Goal: Task Accomplishment & Management: Complete application form

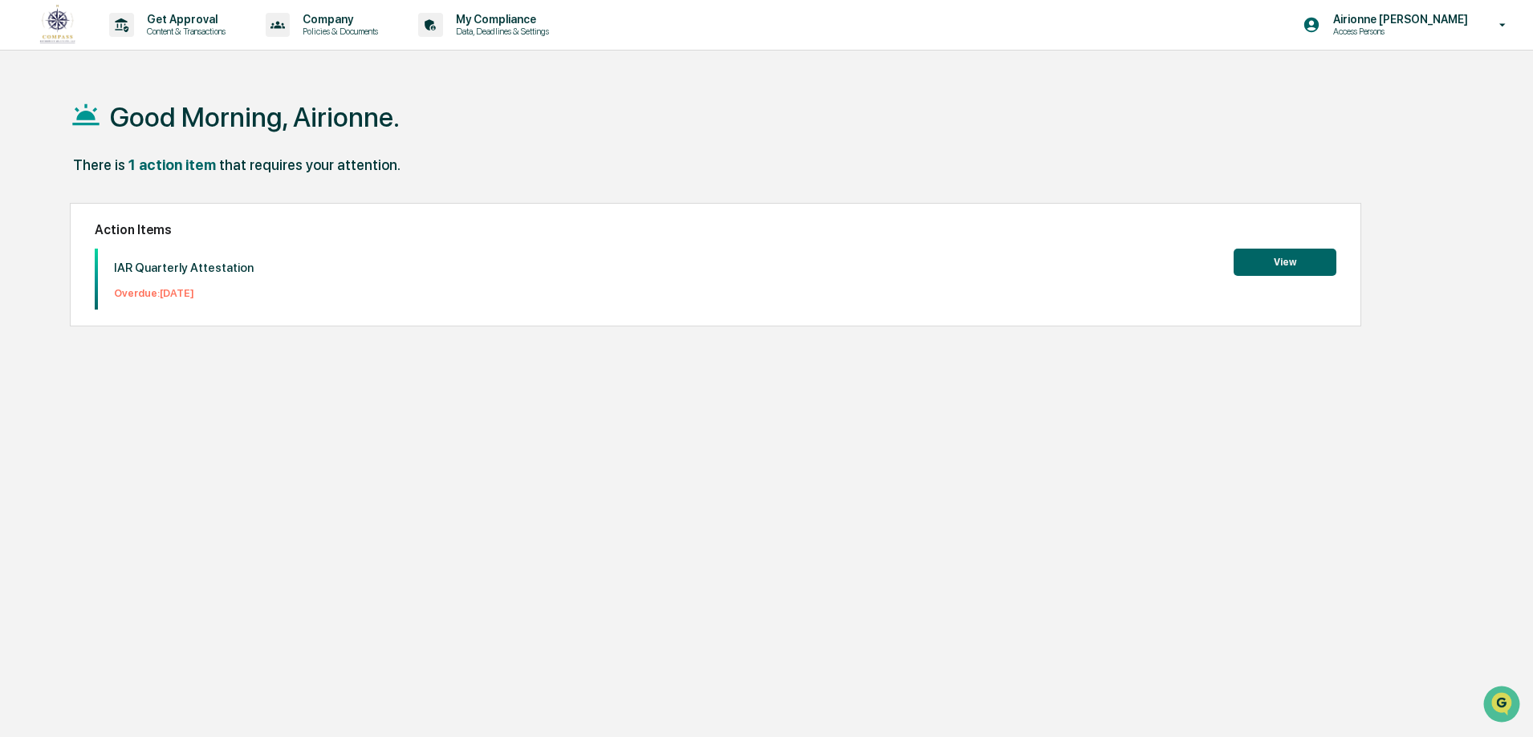
click at [1295, 262] on button "View" at bounding box center [1284, 262] width 103 height 27
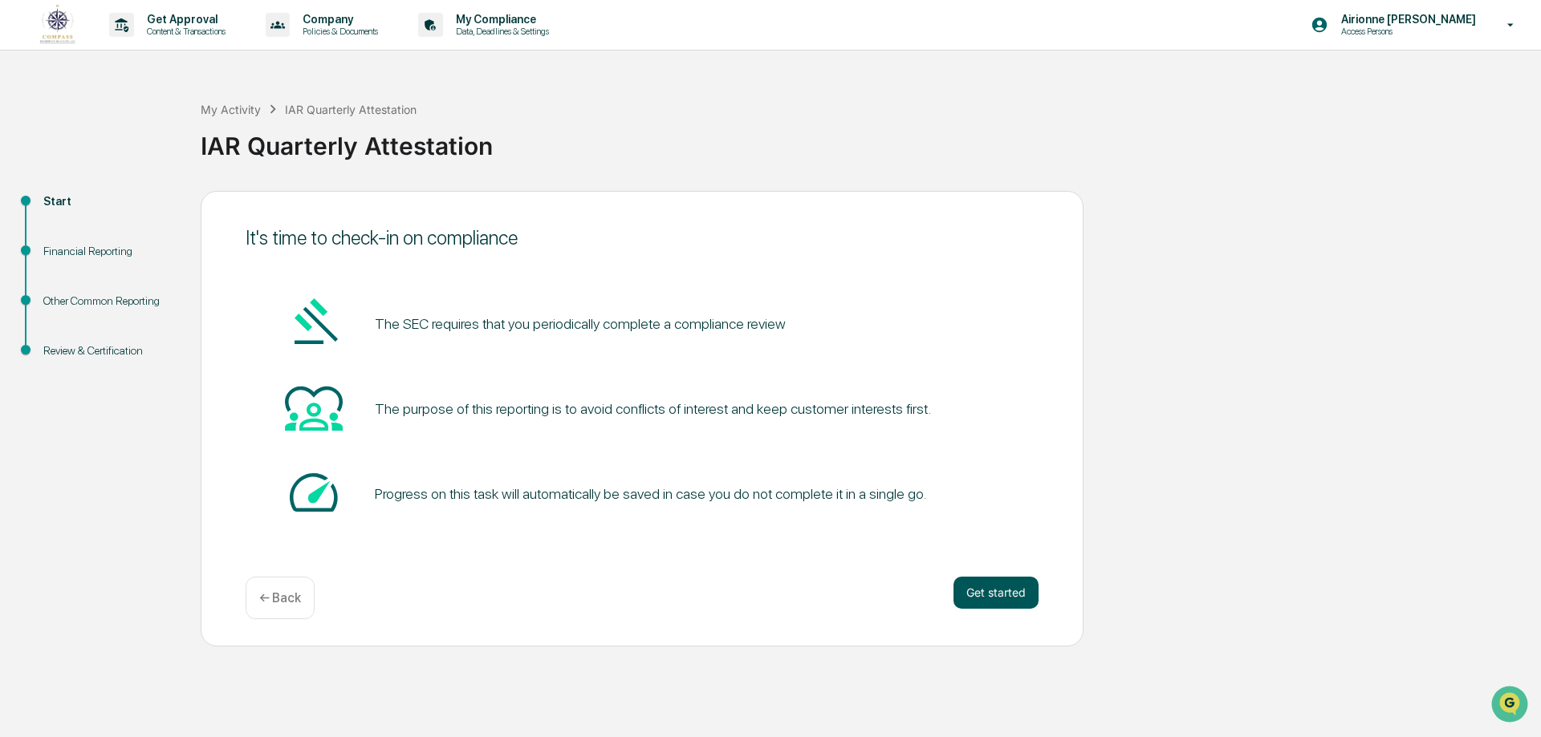
click at [993, 587] on button "Get started" at bounding box center [995, 593] width 85 height 32
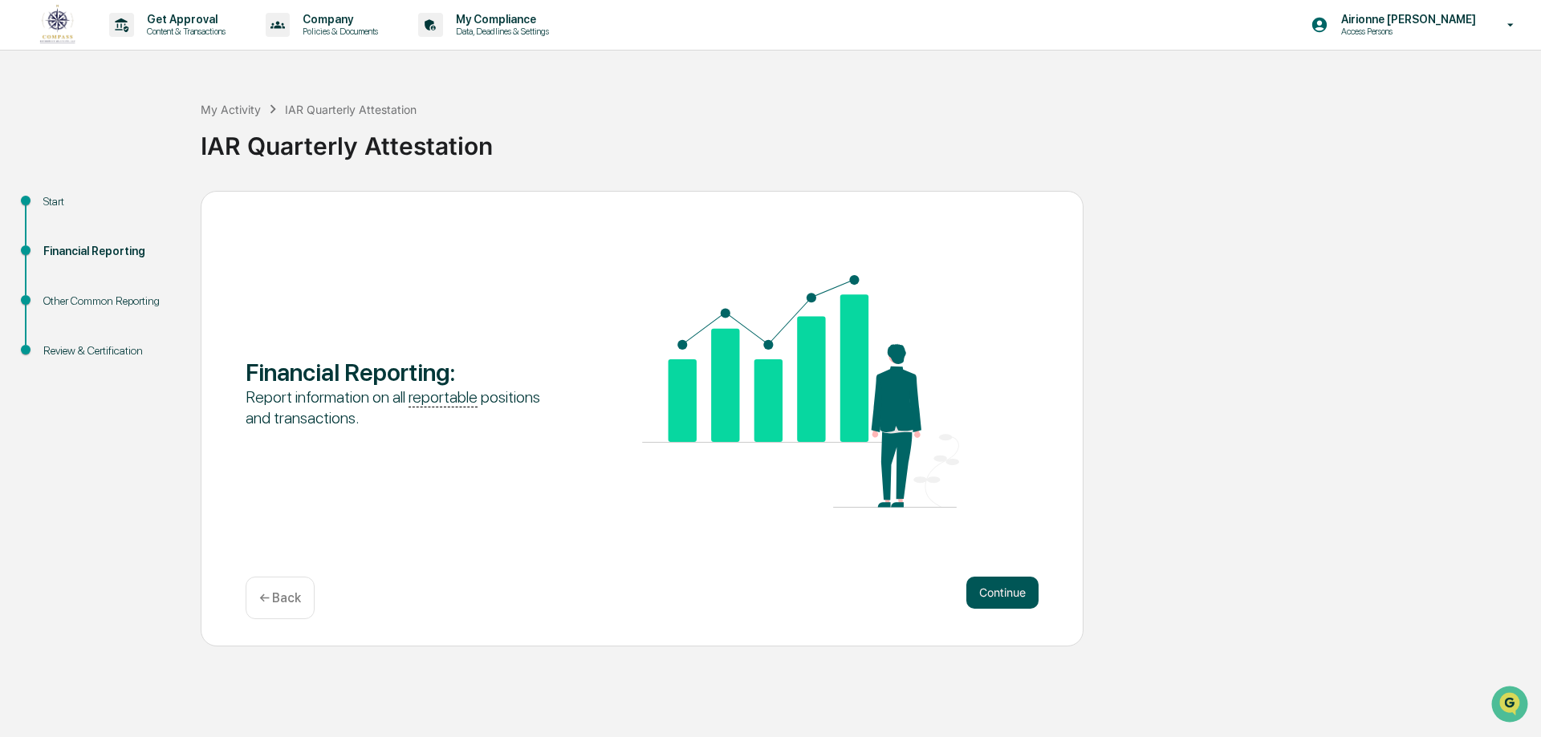
click at [1005, 594] on button "Continue" at bounding box center [1002, 593] width 72 height 32
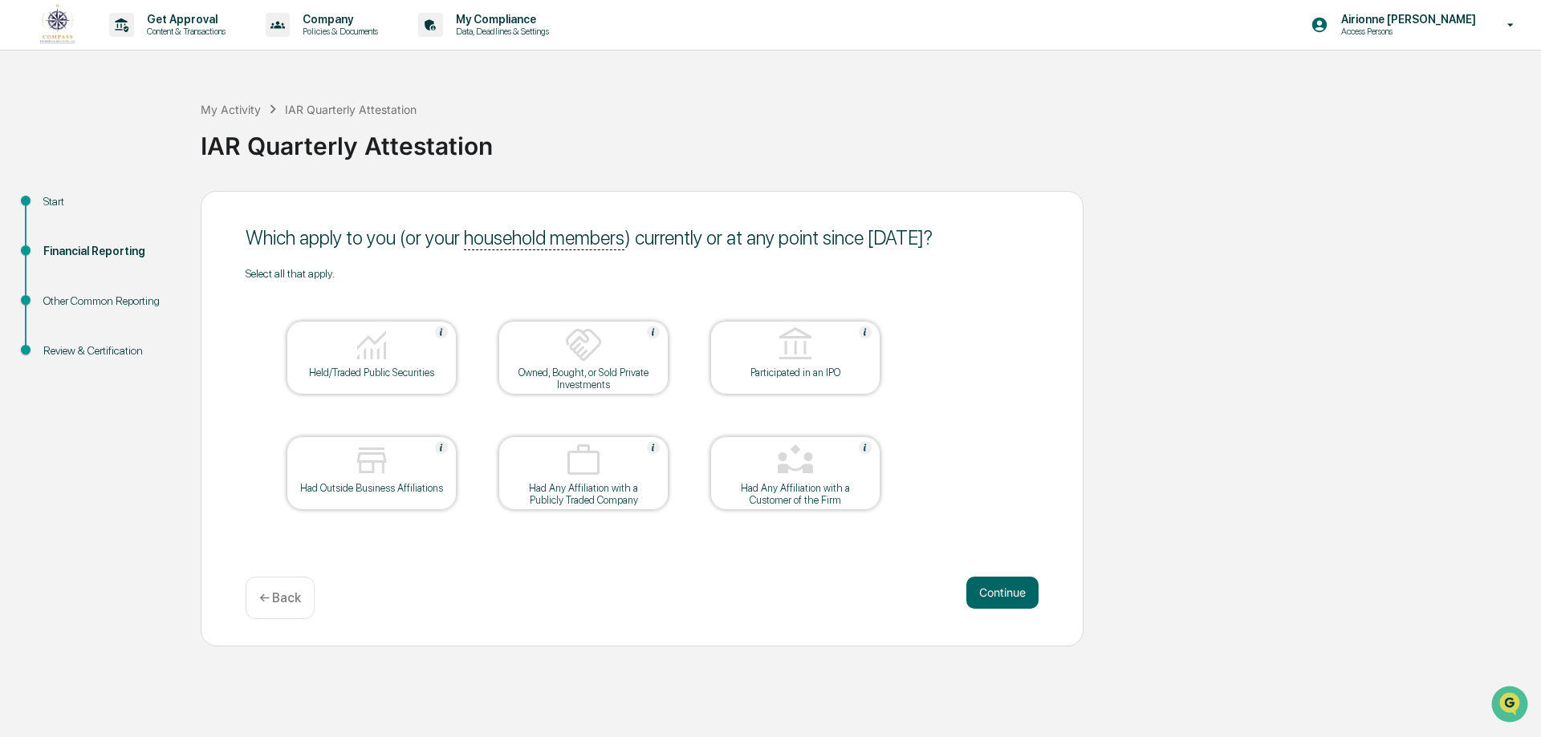
click at [412, 369] on div "Held/Traded Public Securities" at bounding box center [371, 373] width 144 height 12
click at [1012, 591] on button "Continue" at bounding box center [1002, 593] width 72 height 32
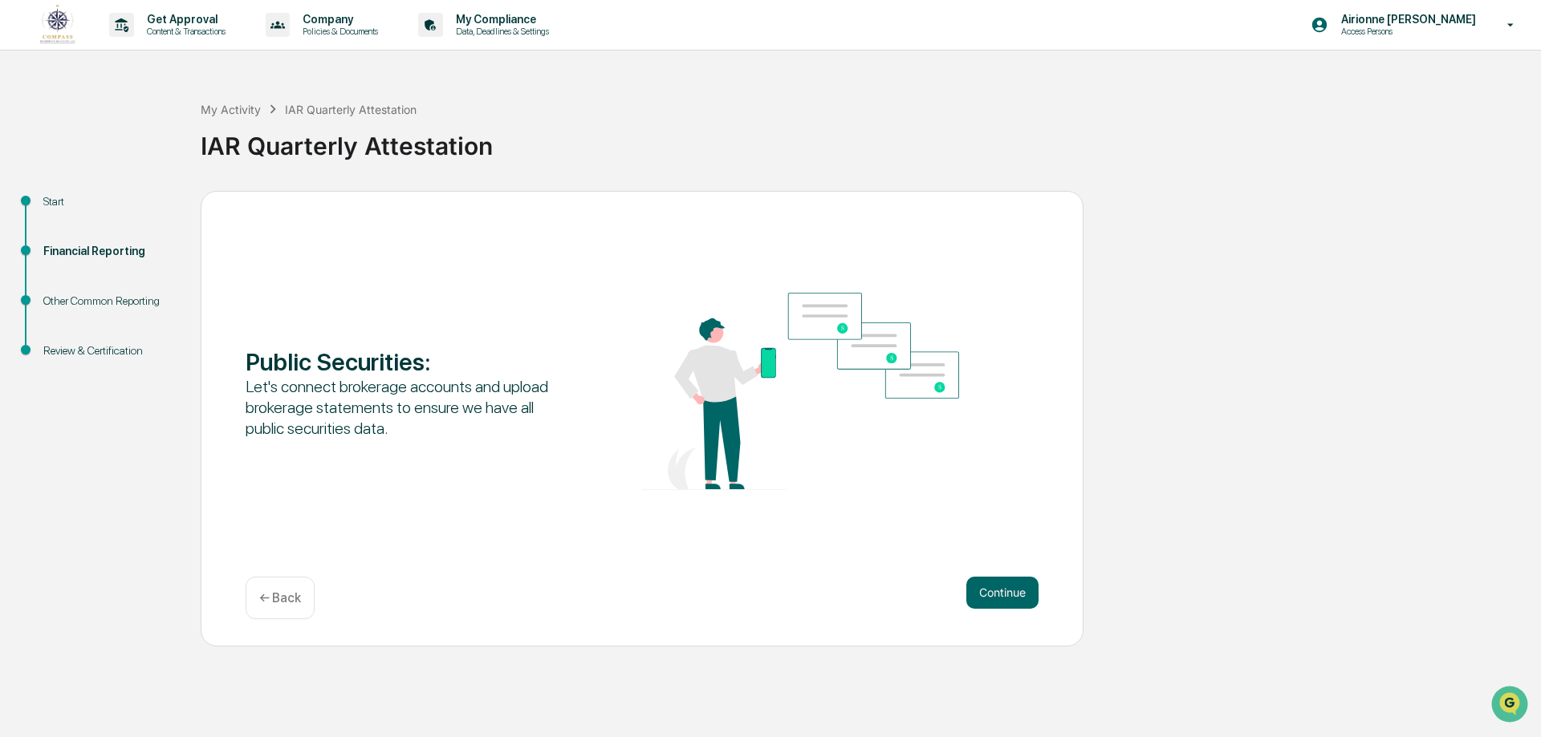
click at [1012, 591] on button "Continue" at bounding box center [1002, 593] width 72 height 32
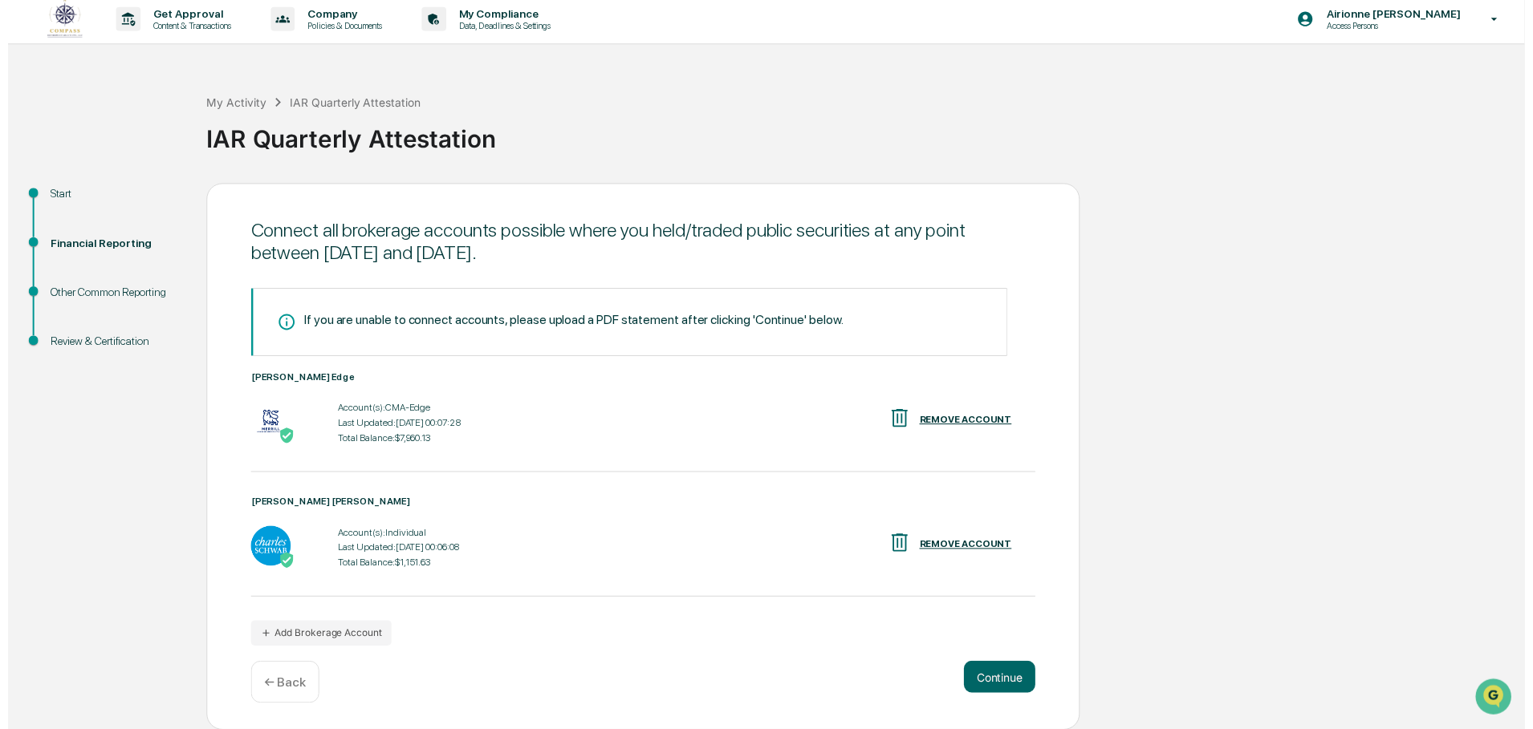
scroll to position [6, 0]
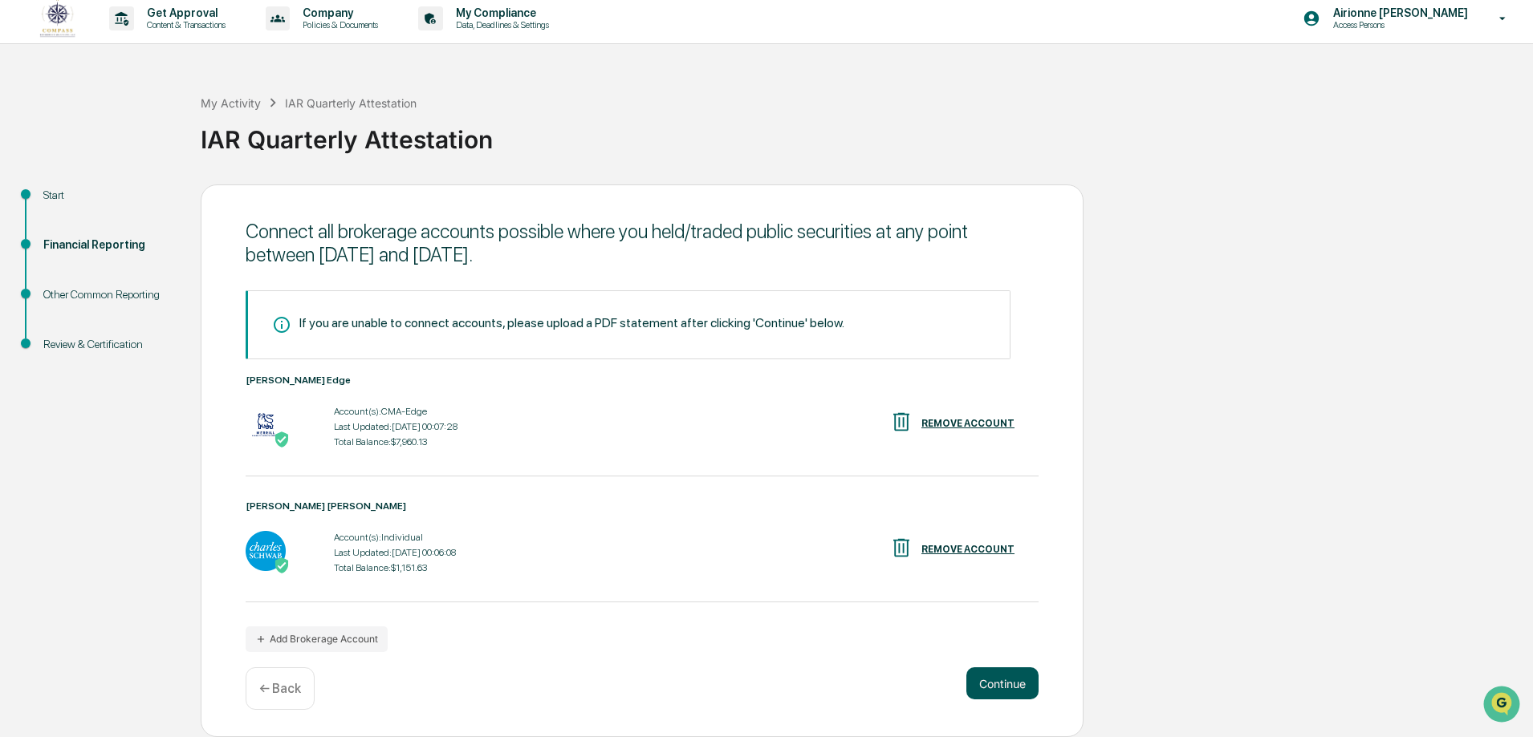
click at [1005, 689] on button "Continue" at bounding box center [1002, 684] width 72 height 32
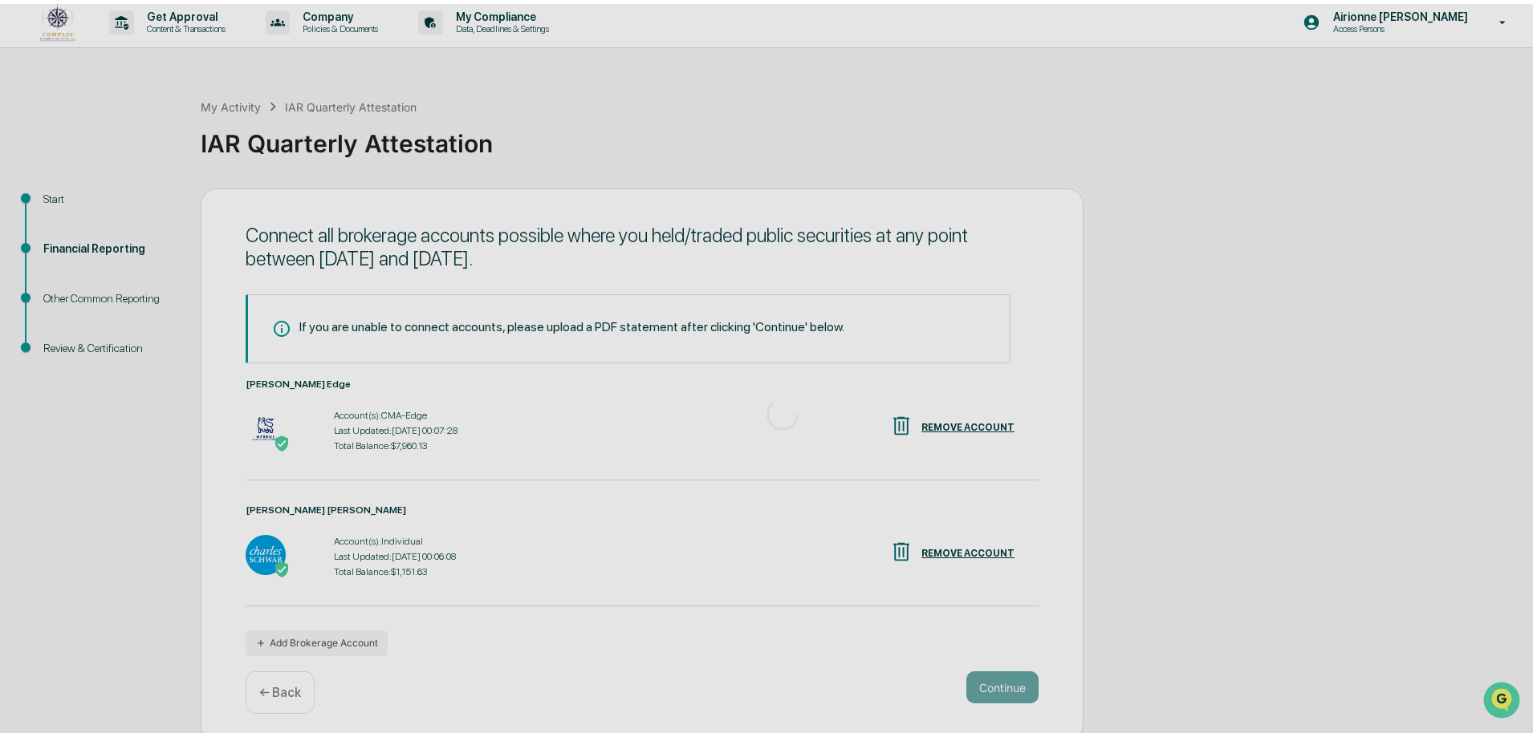
scroll to position [0, 0]
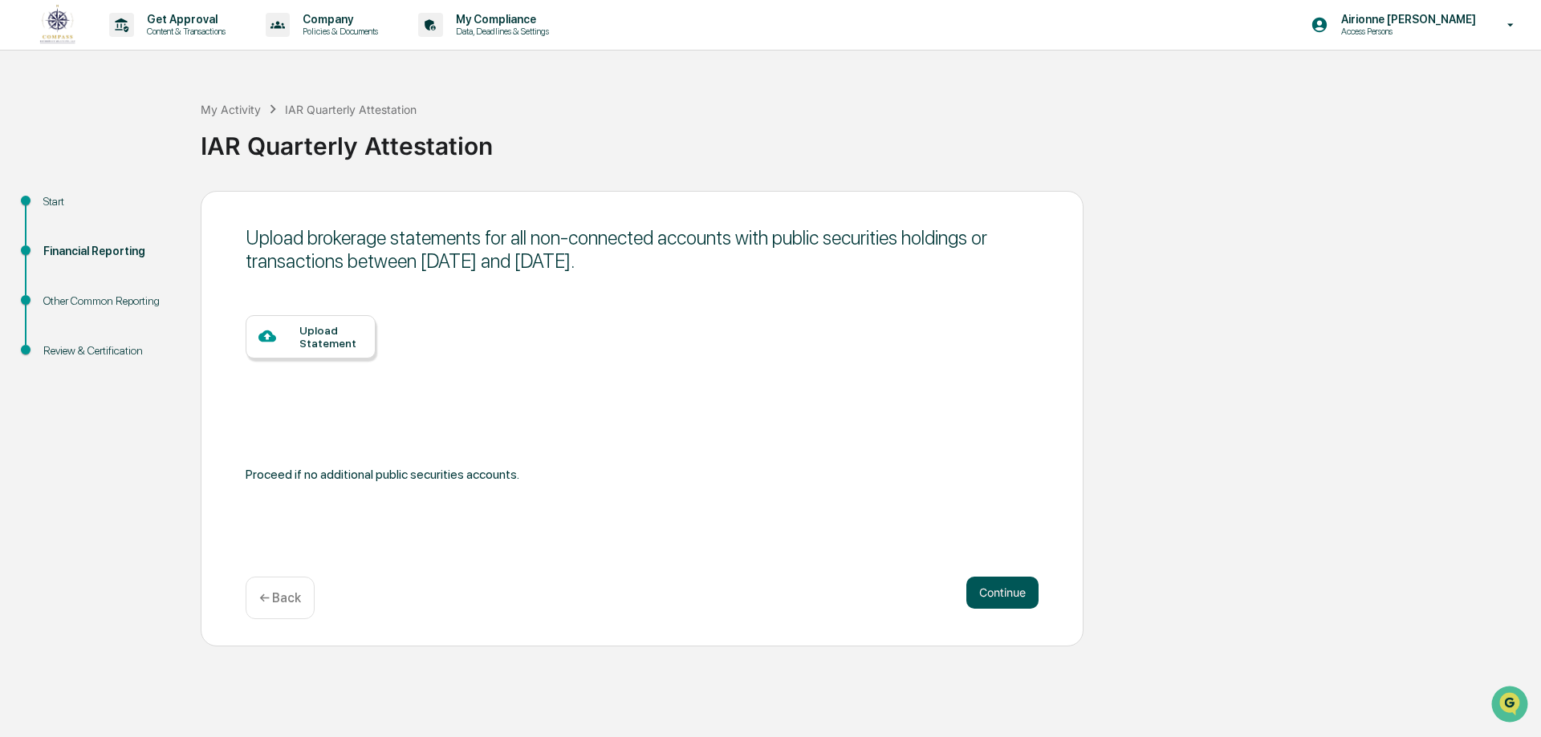
click at [994, 577] on button "Continue" at bounding box center [1002, 593] width 72 height 32
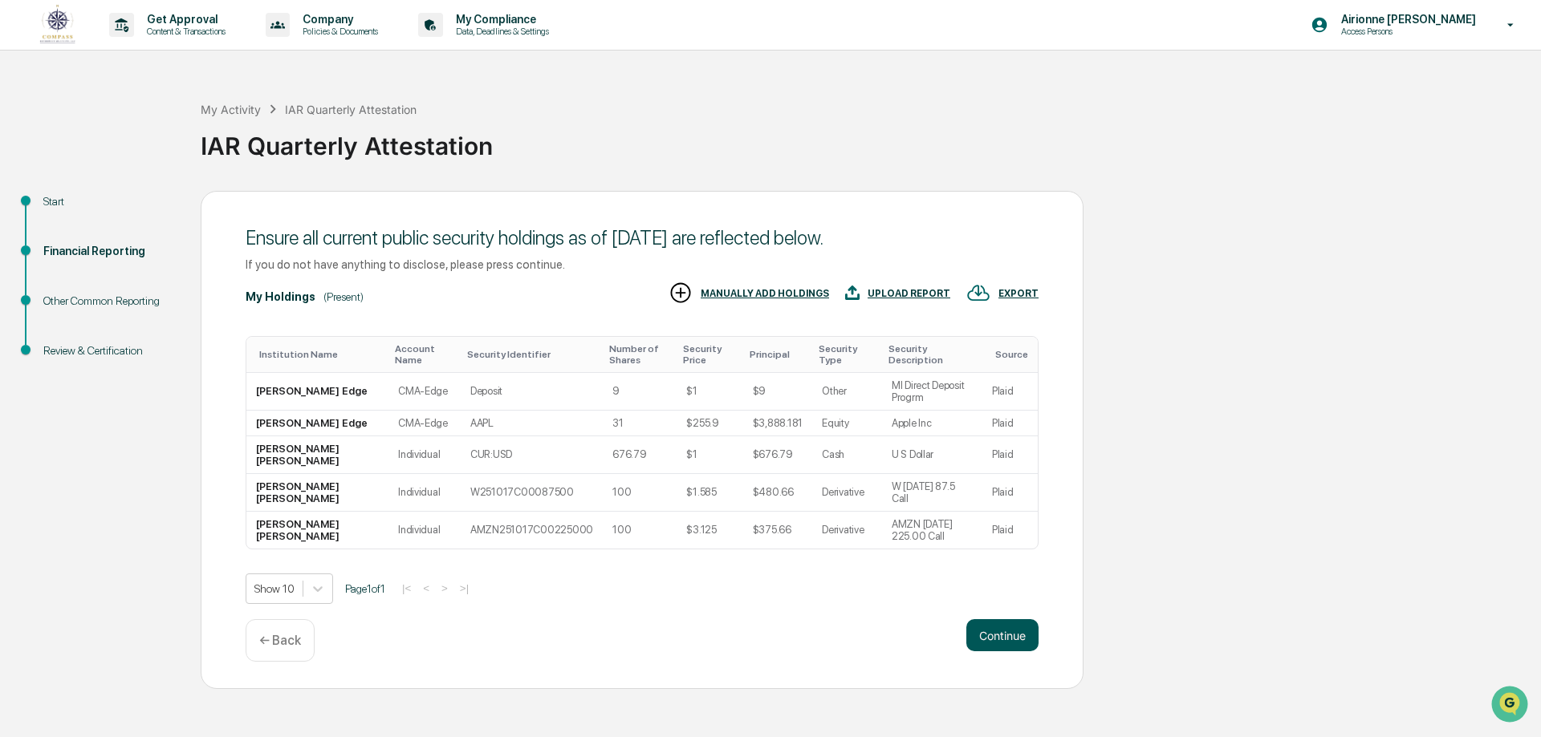
click at [1006, 622] on button "Continue" at bounding box center [1002, 635] width 72 height 32
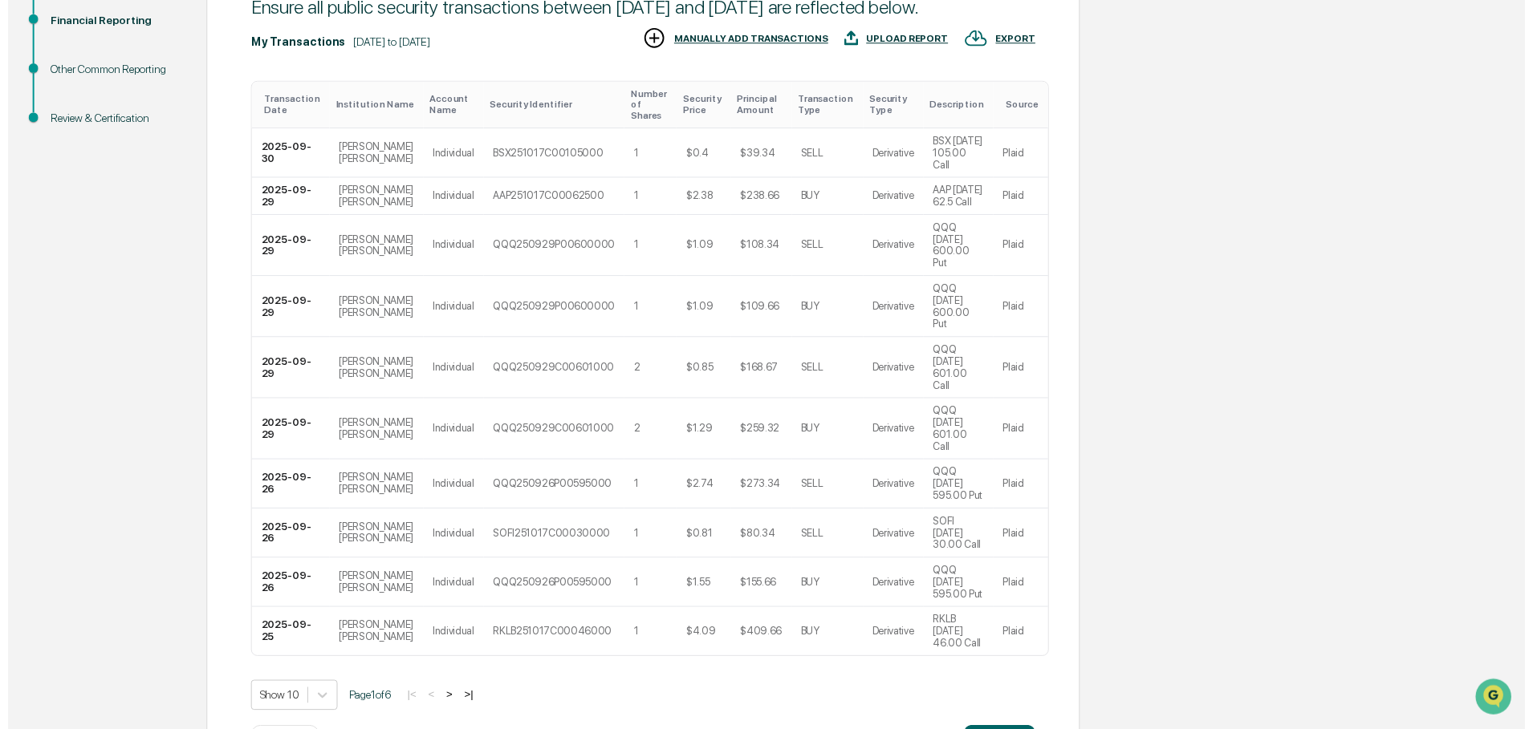
scroll to position [237, 0]
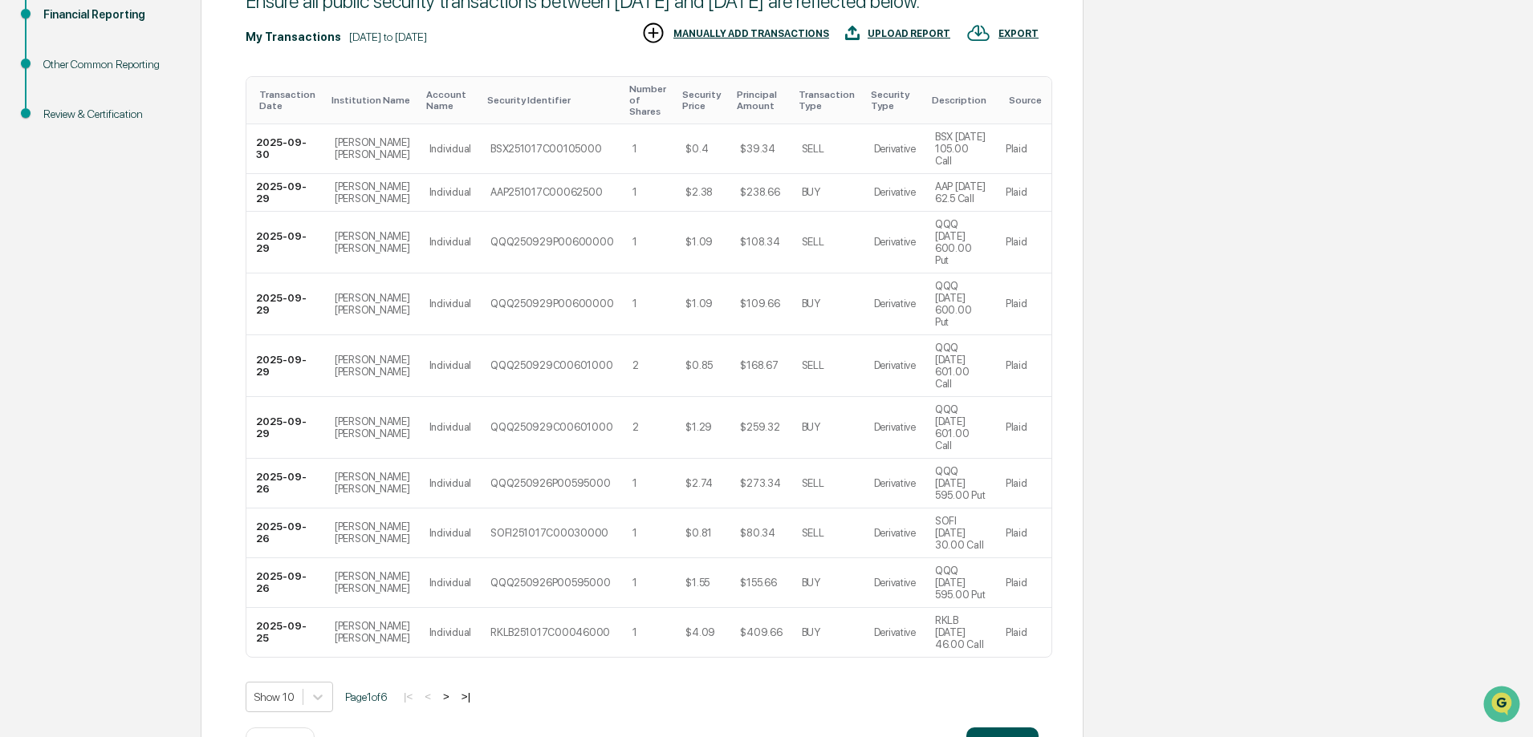
click at [1017, 728] on button "Continue" at bounding box center [1002, 744] width 72 height 32
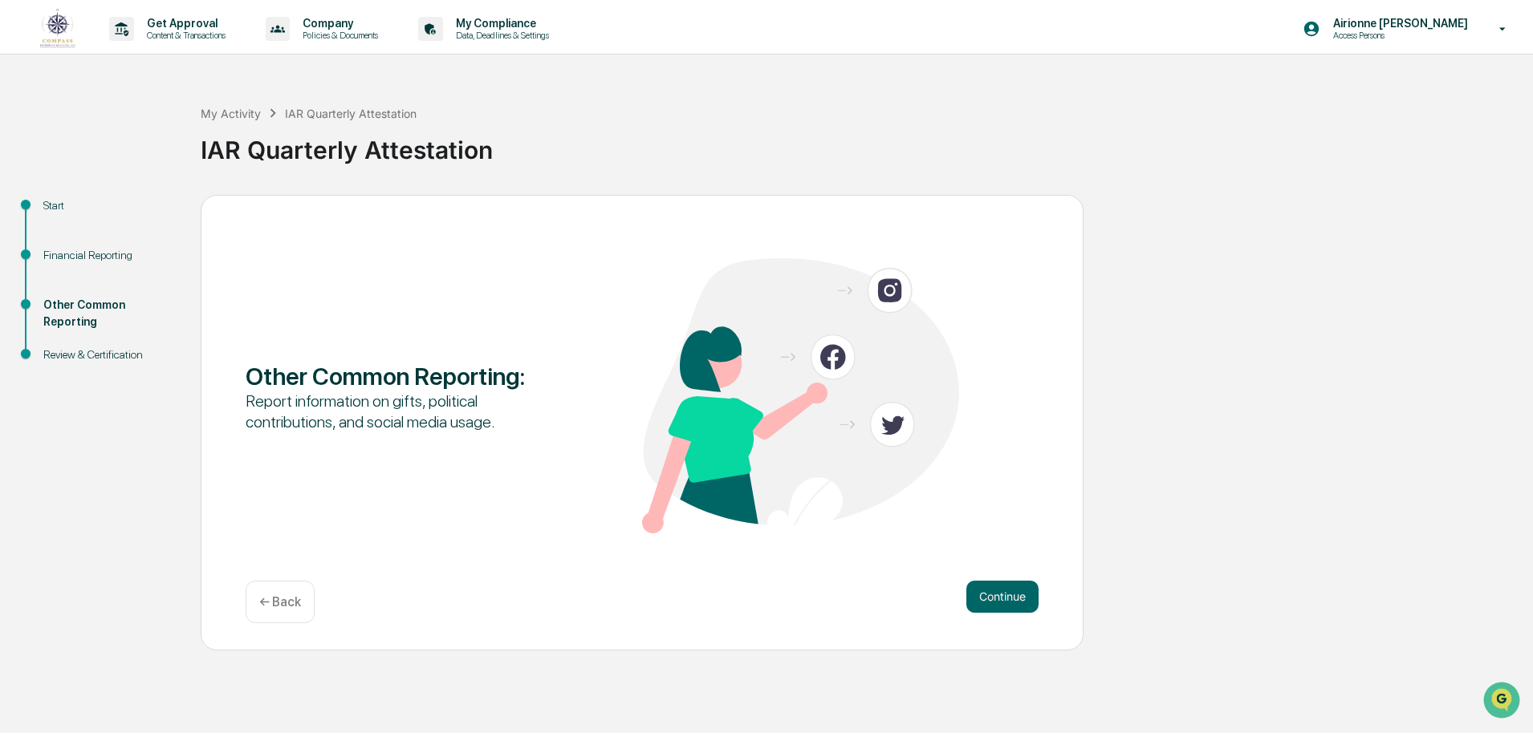
scroll to position [0, 0]
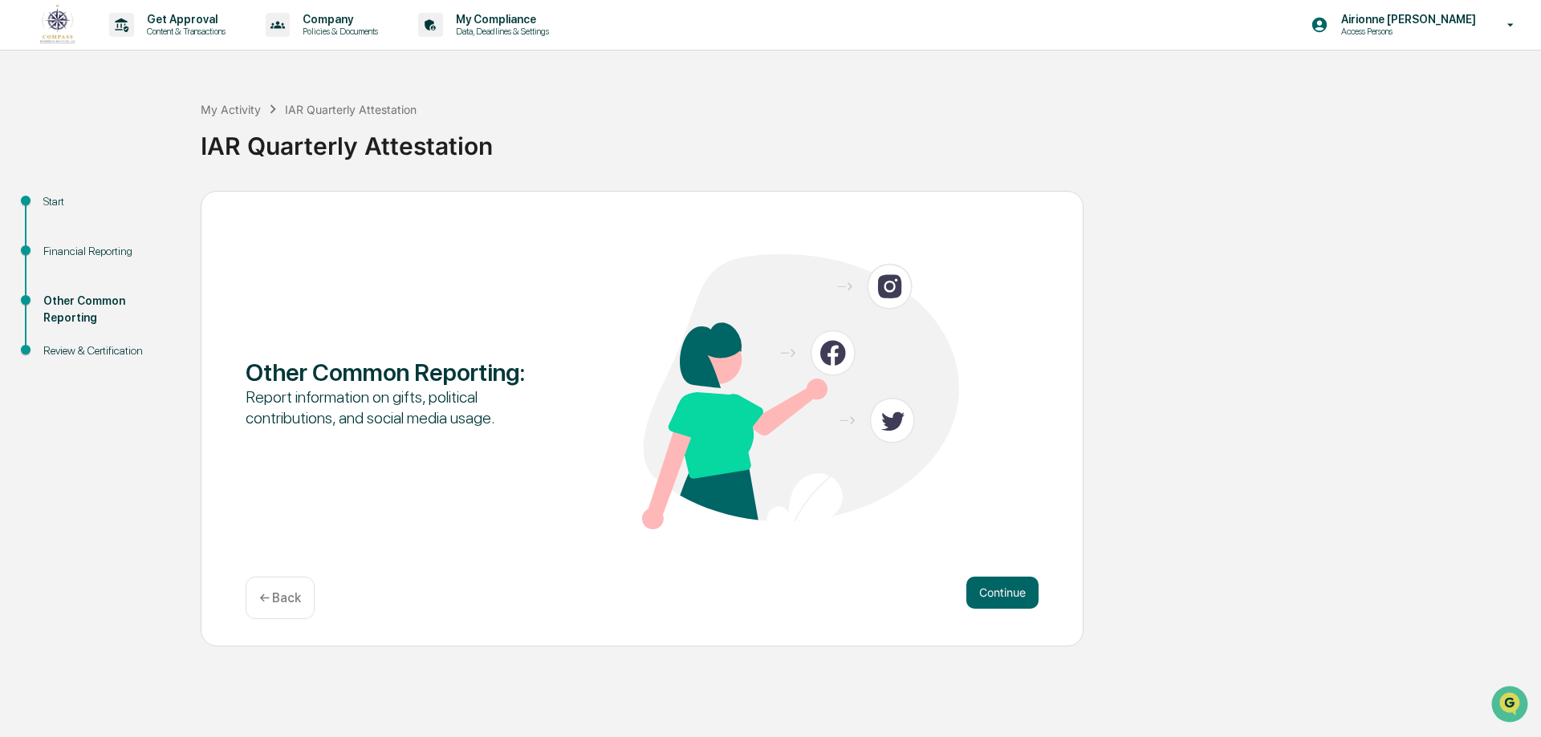
click at [192, 142] on div "My Activity IAR Quarterly Attestation IAR Quarterly Attestation Start Financial…" at bounding box center [770, 361] width 1541 height 571
click at [981, 590] on button "Continue" at bounding box center [1002, 593] width 72 height 32
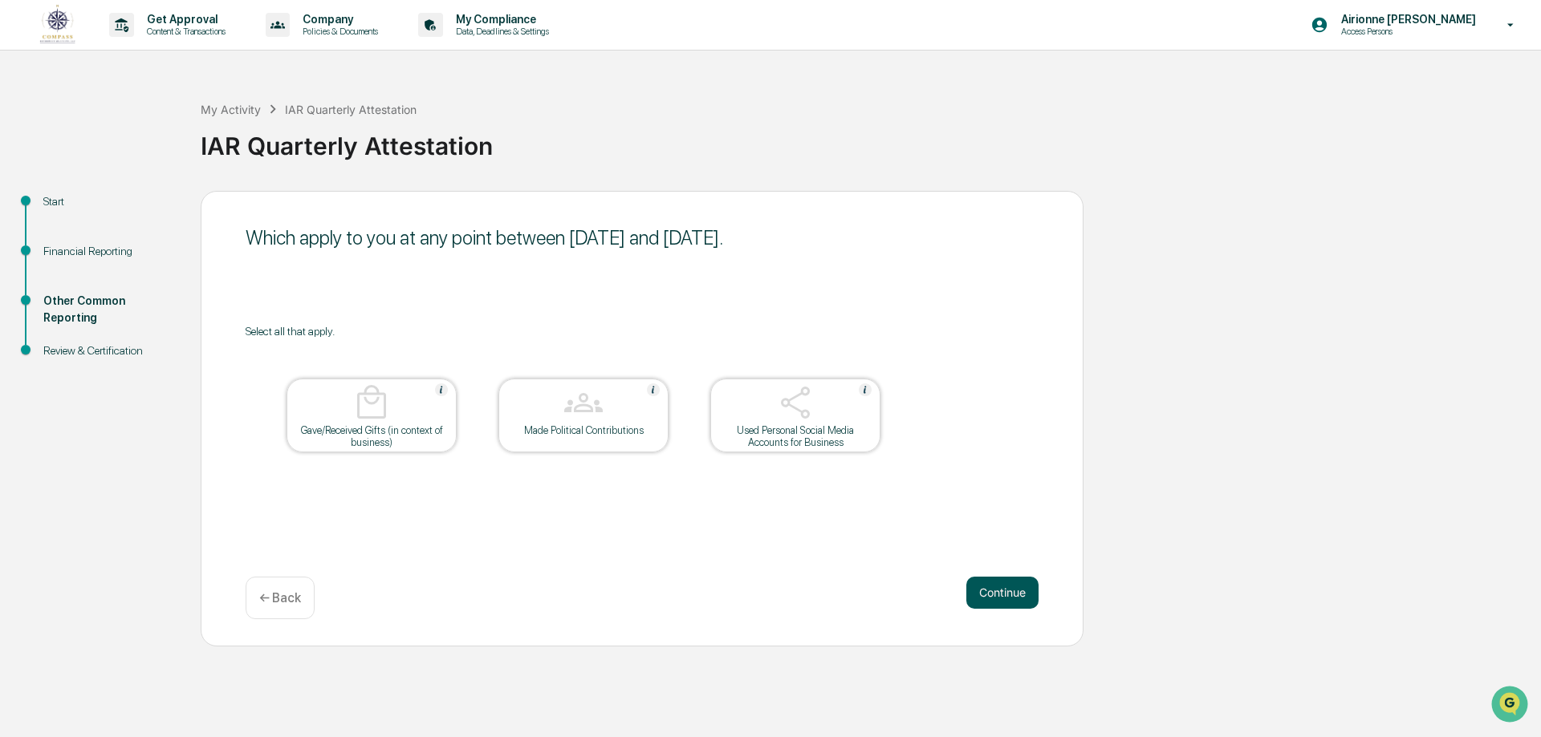
click at [998, 599] on button "Continue" at bounding box center [1002, 593] width 72 height 32
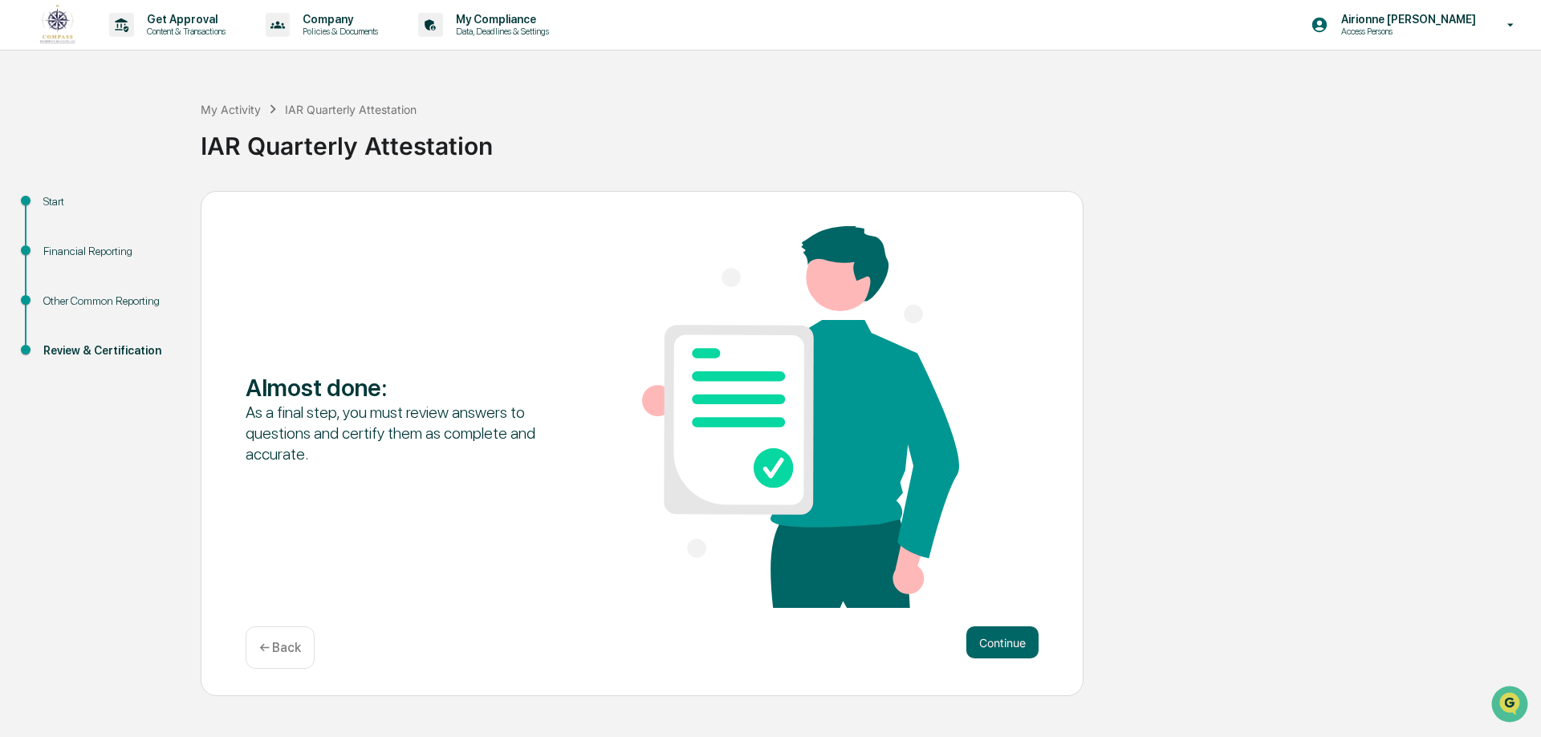
click at [1019, 625] on div "Almost done : As a final step, you must review answers to questions and certify…" at bounding box center [642, 444] width 883 height 506
click at [1009, 640] on button "Continue" at bounding box center [1002, 643] width 72 height 32
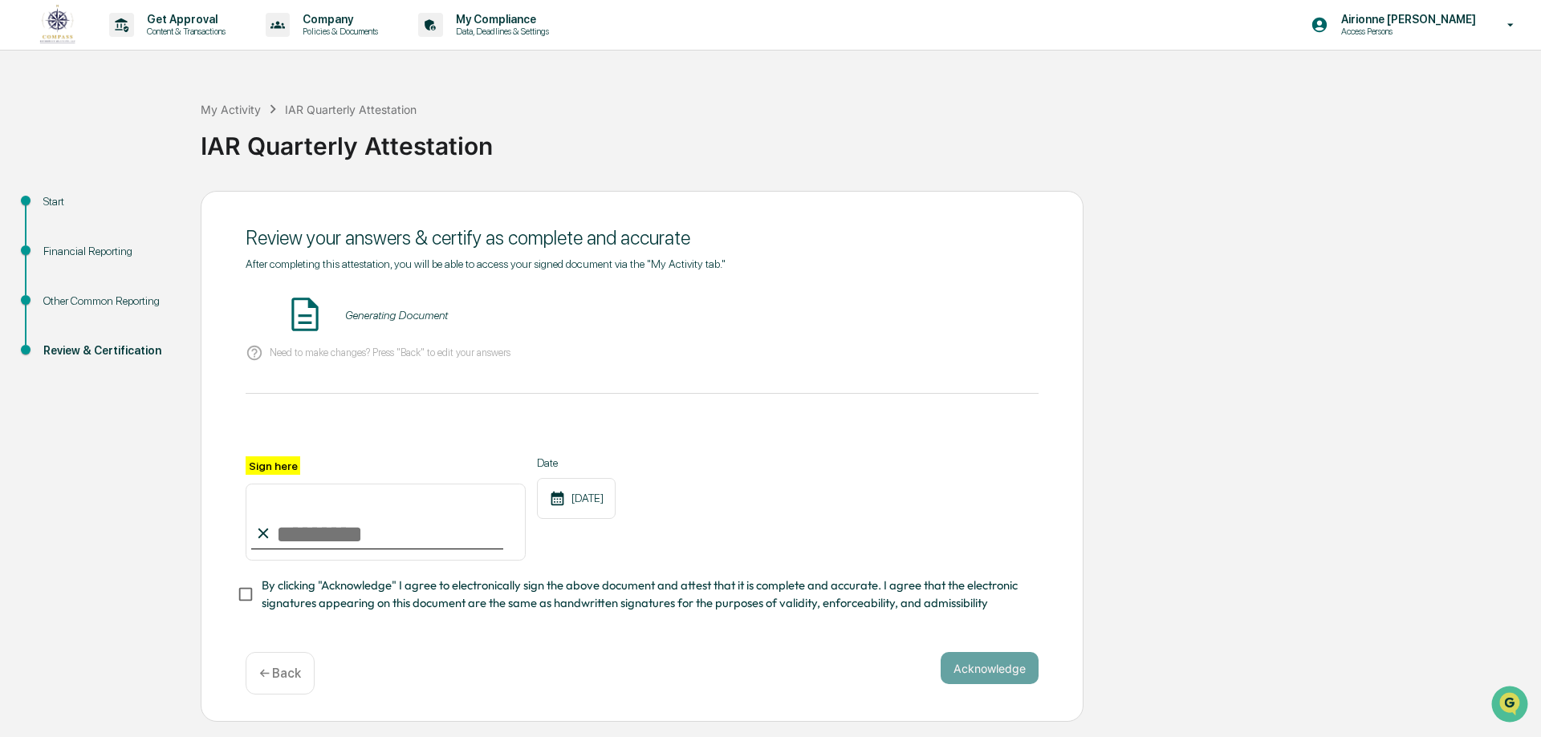
click at [286, 535] on input "Sign here" at bounding box center [386, 522] width 280 height 77
click at [297, 542] on input "Sign here" at bounding box center [386, 522] width 280 height 77
type input "**********"
click at [999, 666] on button "Acknowledge" at bounding box center [989, 668] width 98 height 32
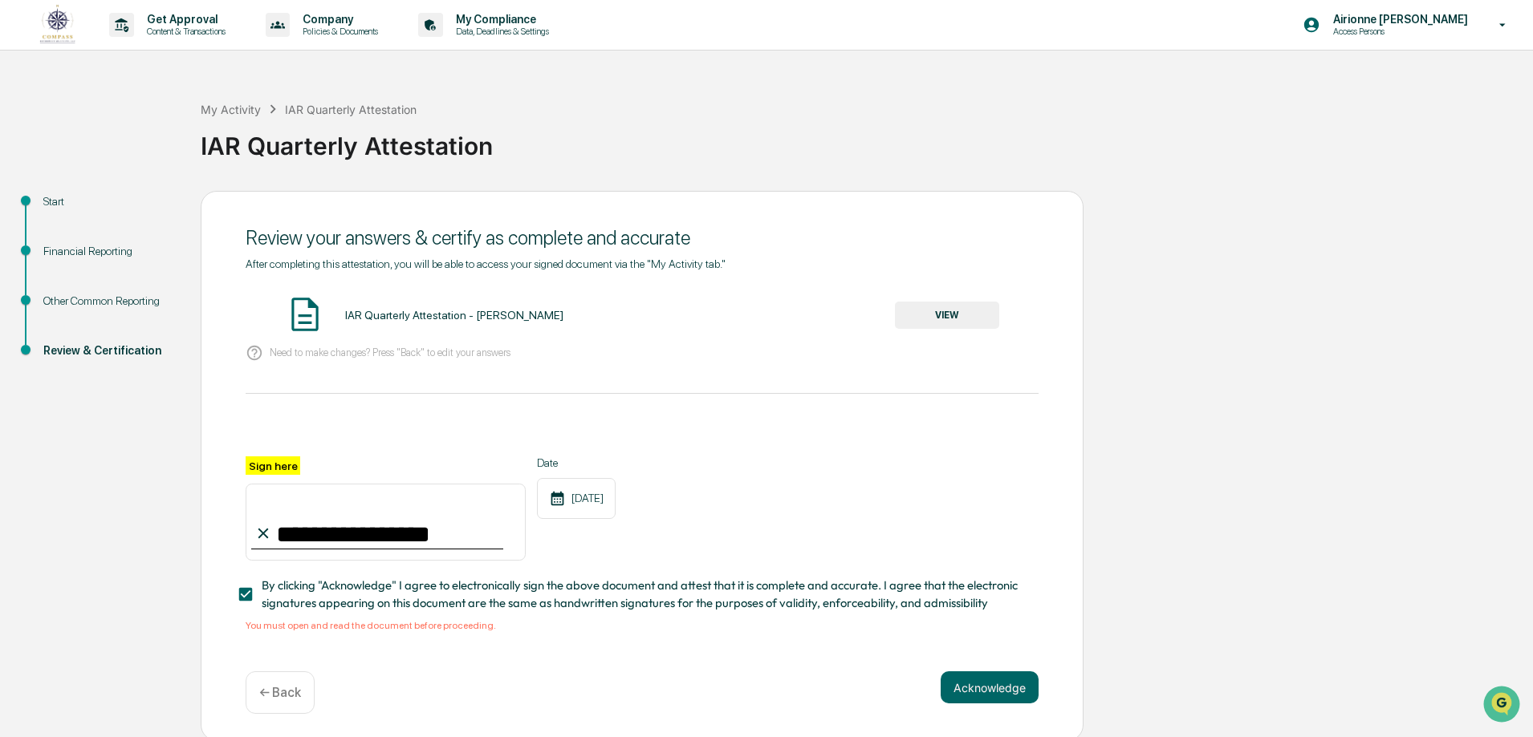
click at [956, 303] on button "VIEW" at bounding box center [947, 315] width 104 height 27
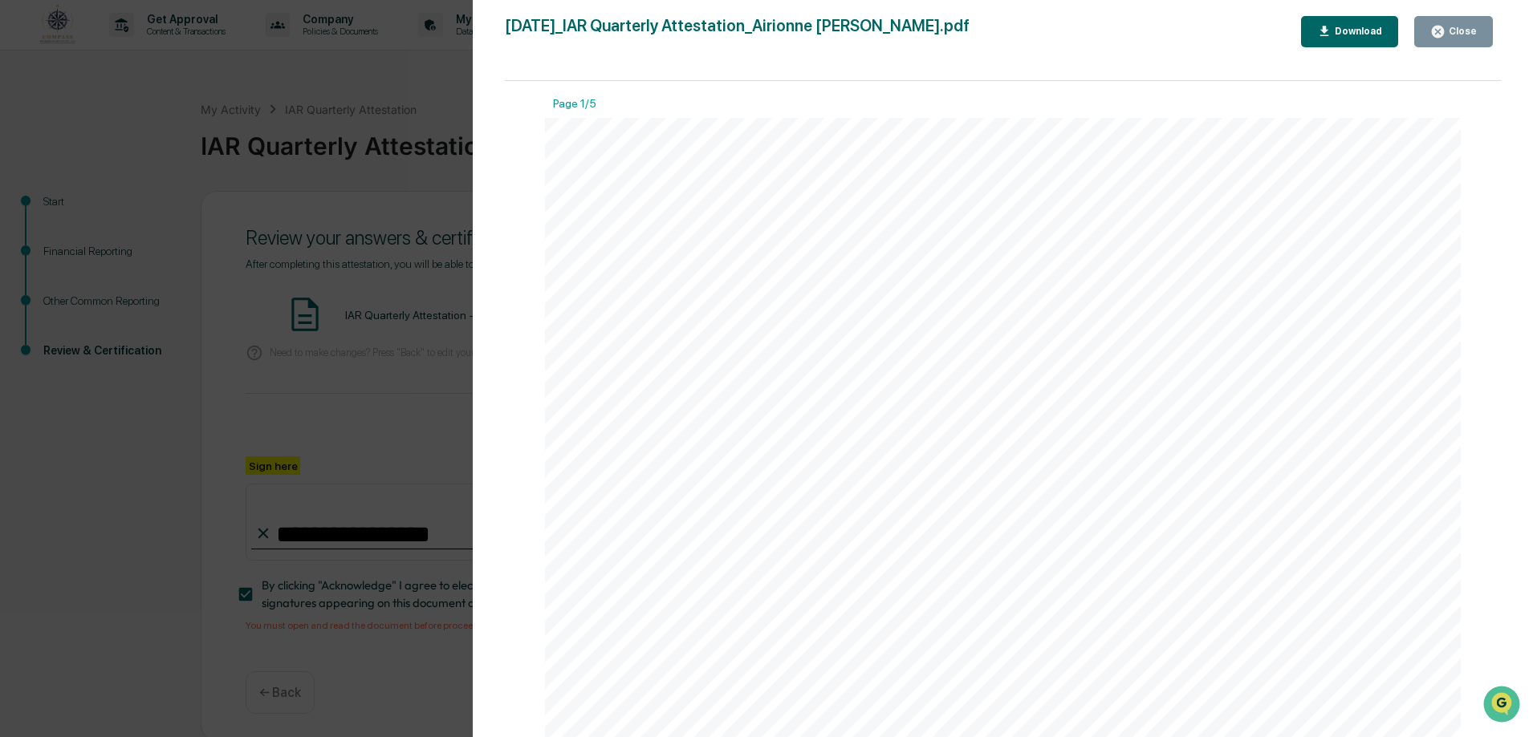
click at [1451, 31] on div "Close" at bounding box center [1460, 31] width 31 height 11
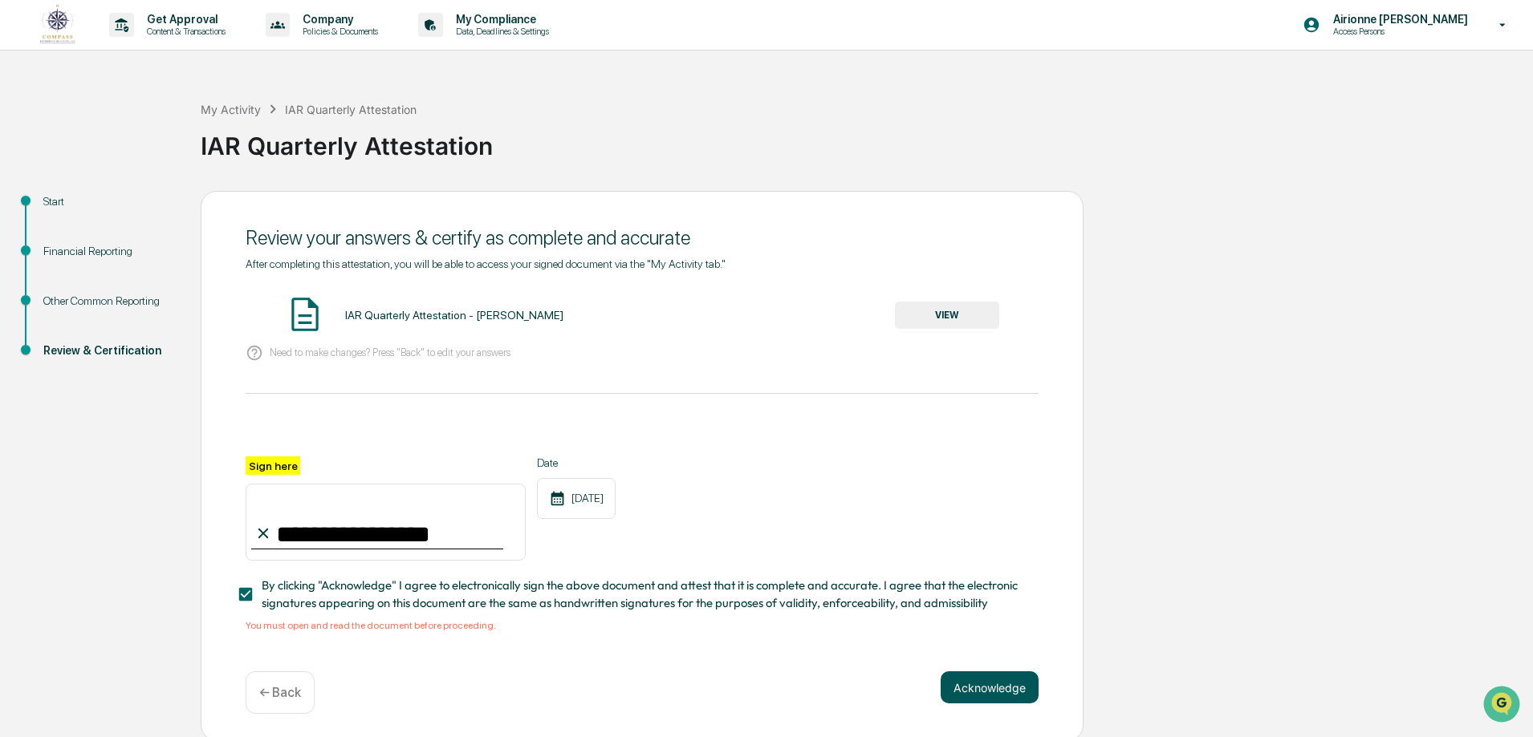
click at [1002, 681] on button "Acknowledge" at bounding box center [989, 688] width 98 height 32
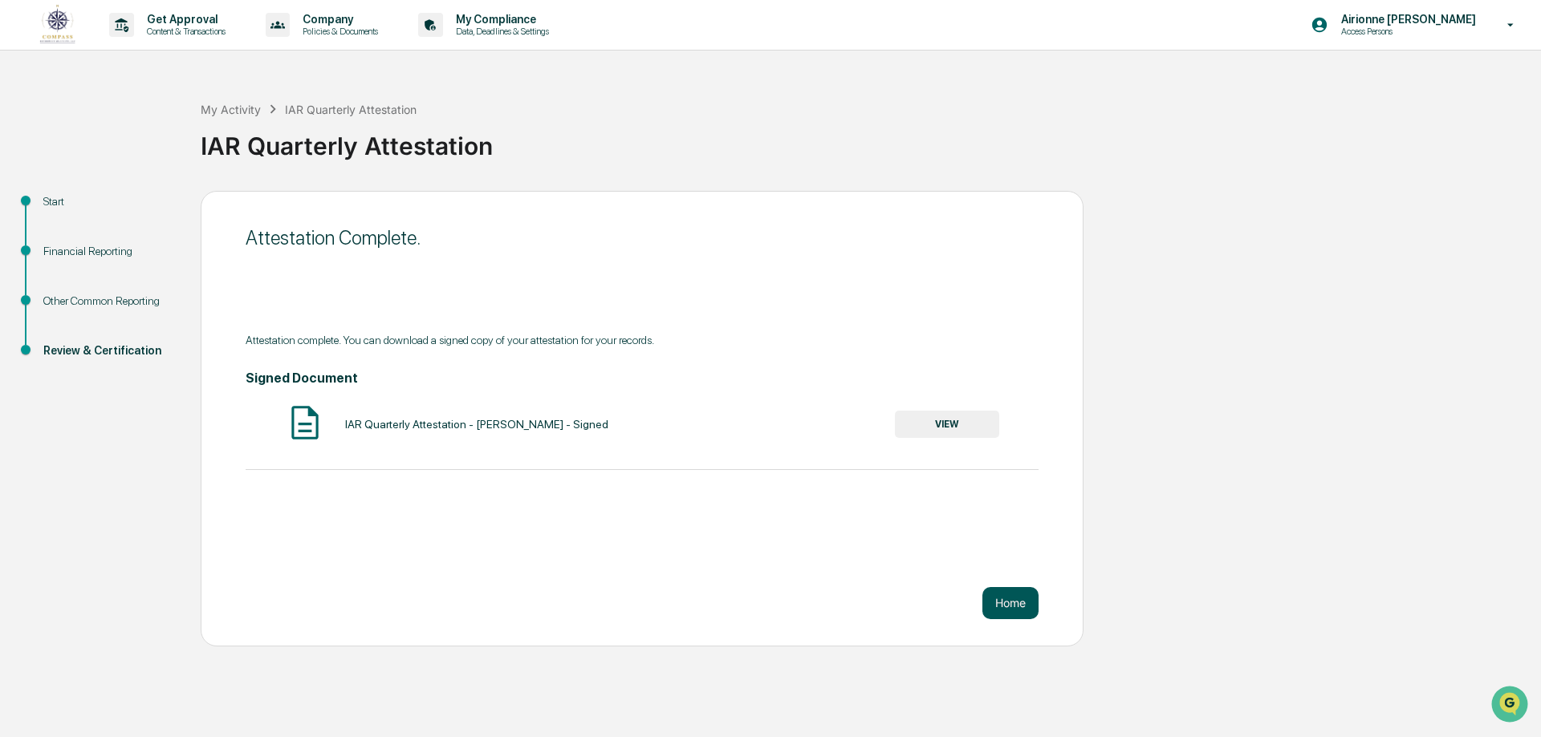
click at [1019, 601] on button "Home" at bounding box center [1010, 603] width 56 height 32
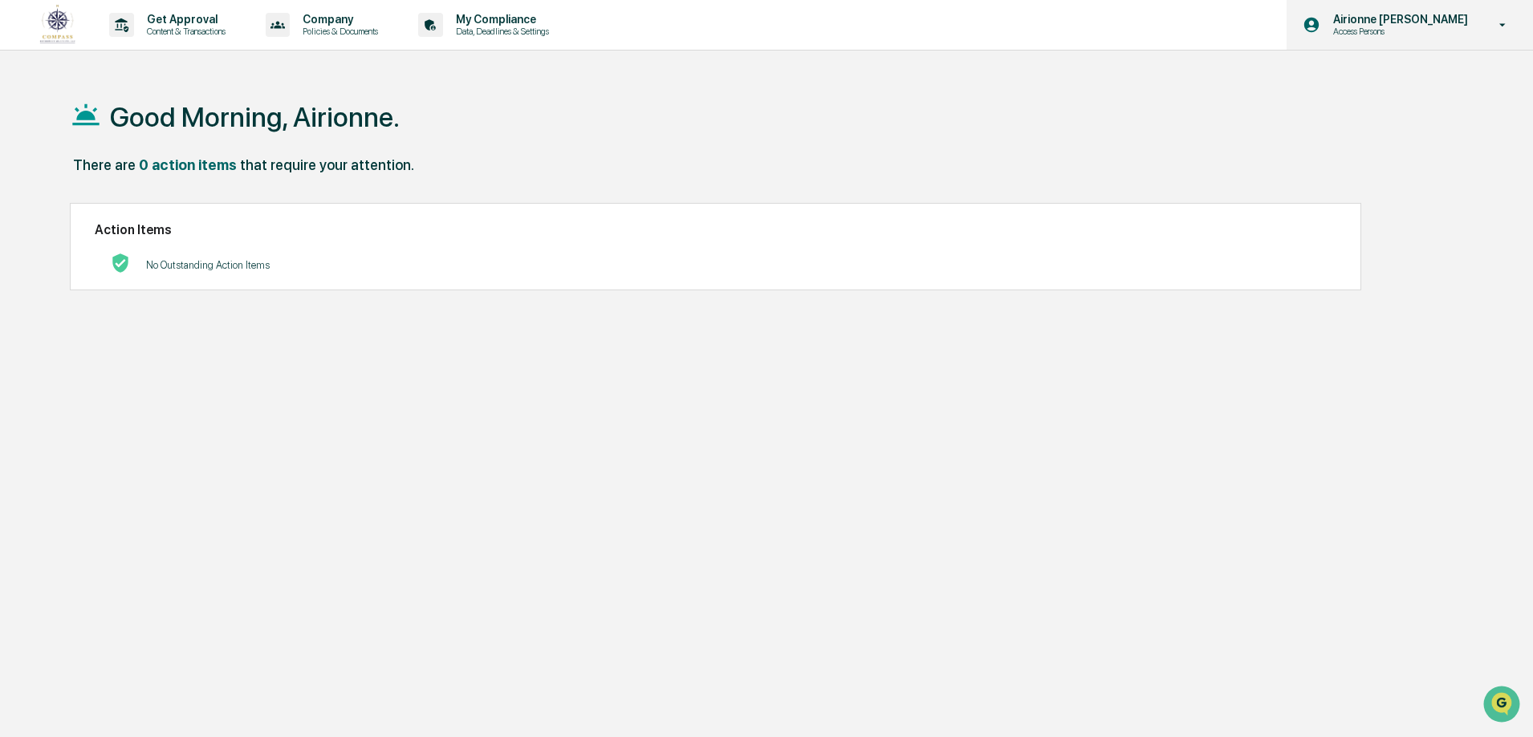
click at [1465, 37] on div "Airionne [PERSON_NAME] Access Persons" at bounding box center [1409, 25] width 246 height 50
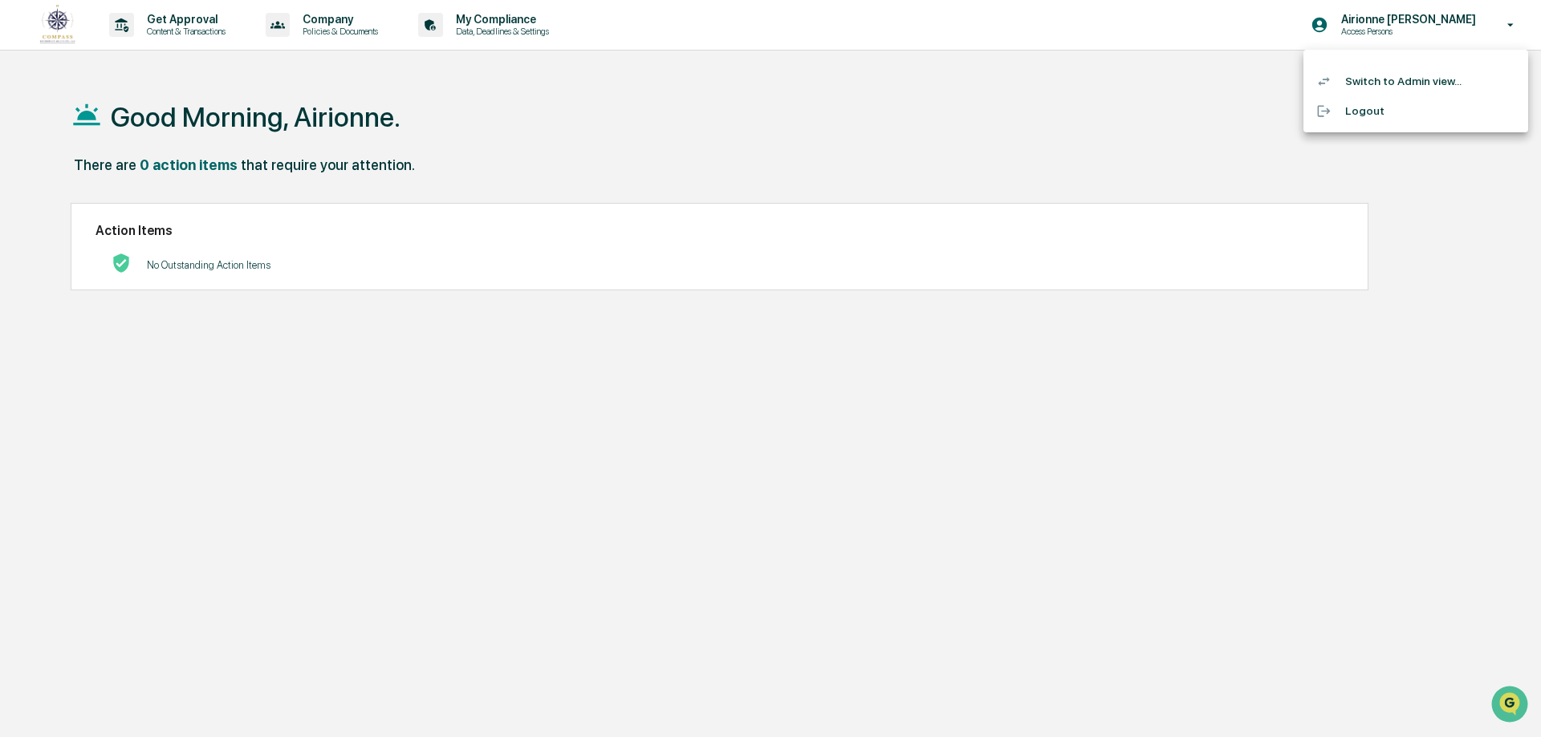
click at [1438, 76] on li "Switch to Admin view..." at bounding box center [1415, 82] width 225 height 30
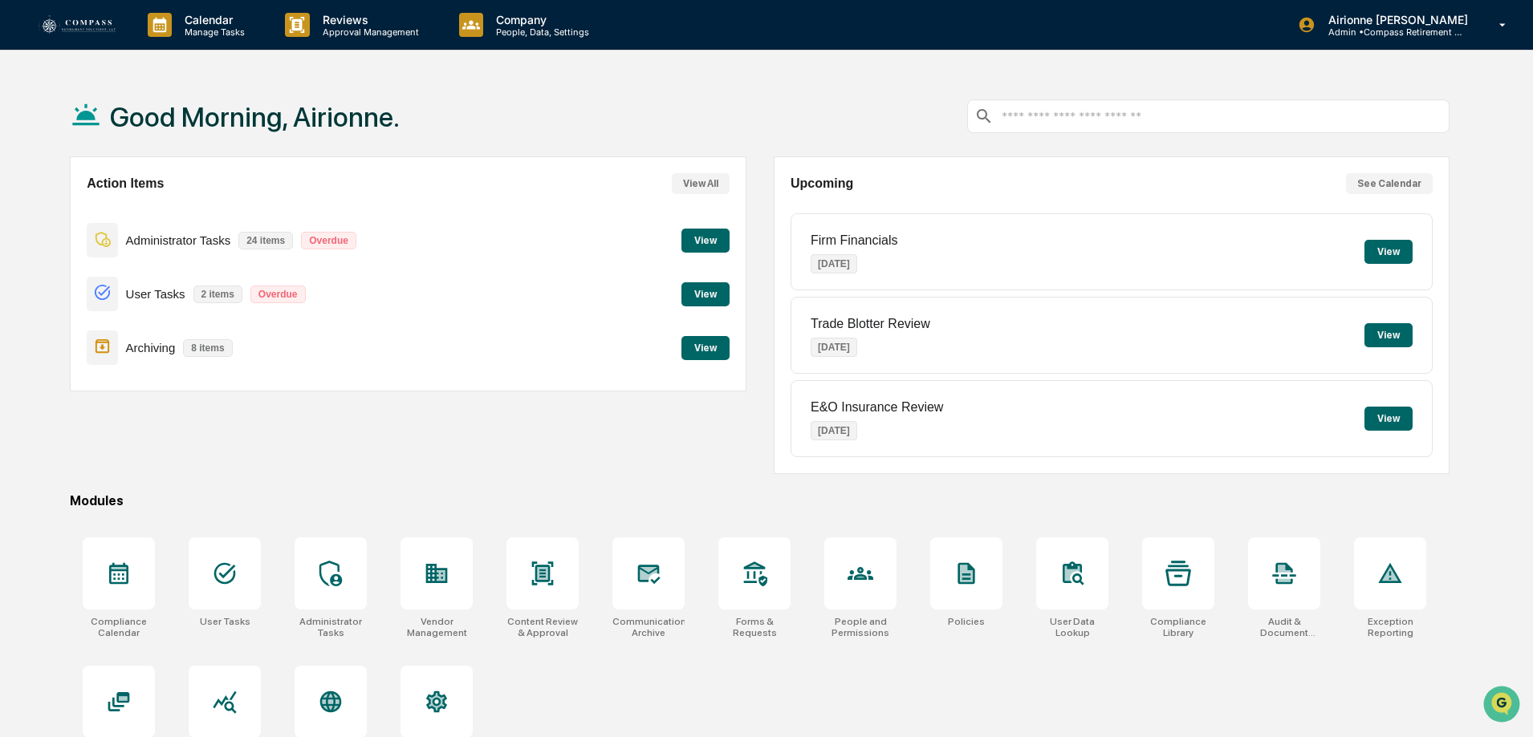
click at [699, 291] on button "View" at bounding box center [705, 294] width 48 height 24
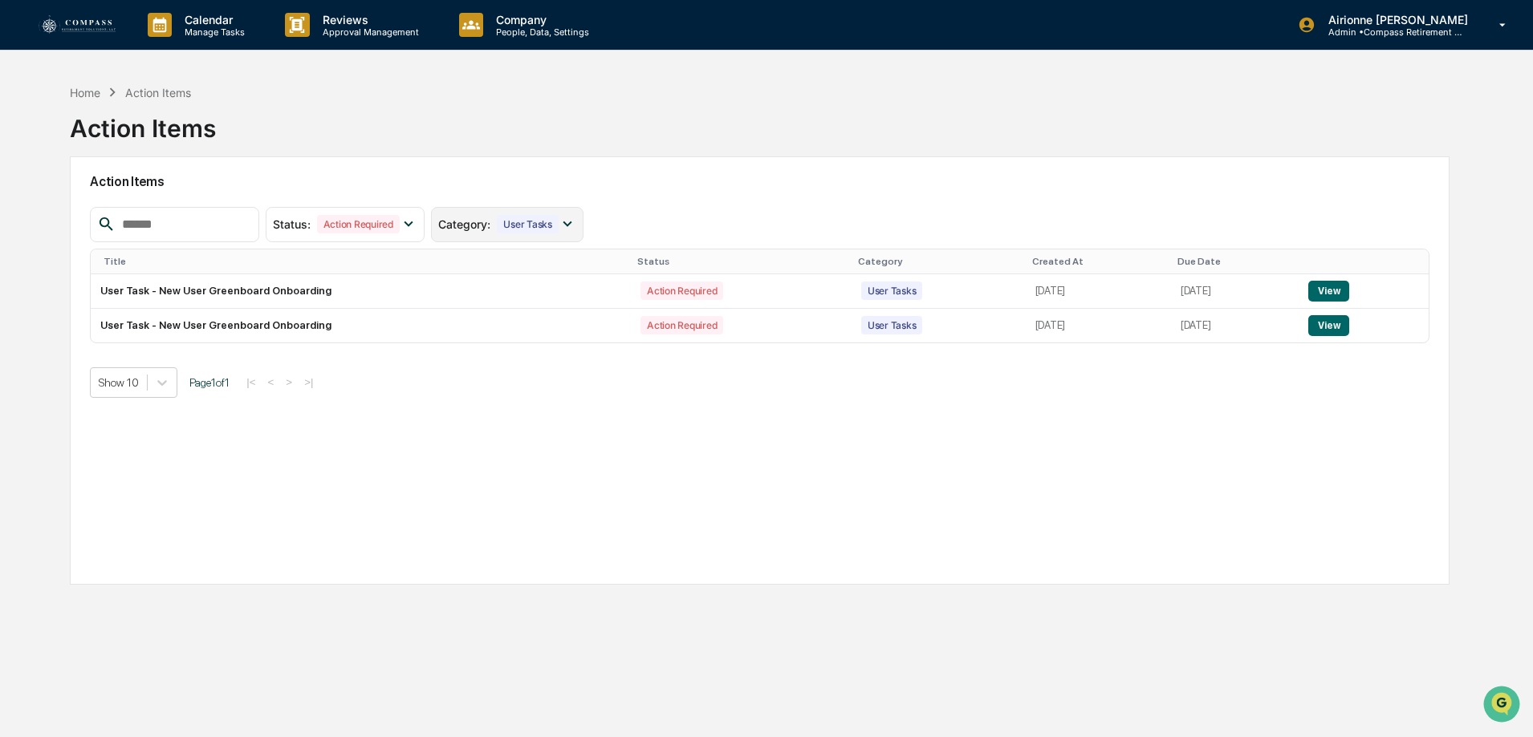
click at [530, 211] on div "Category : User Tasks" at bounding box center [507, 224] width 152 height 35
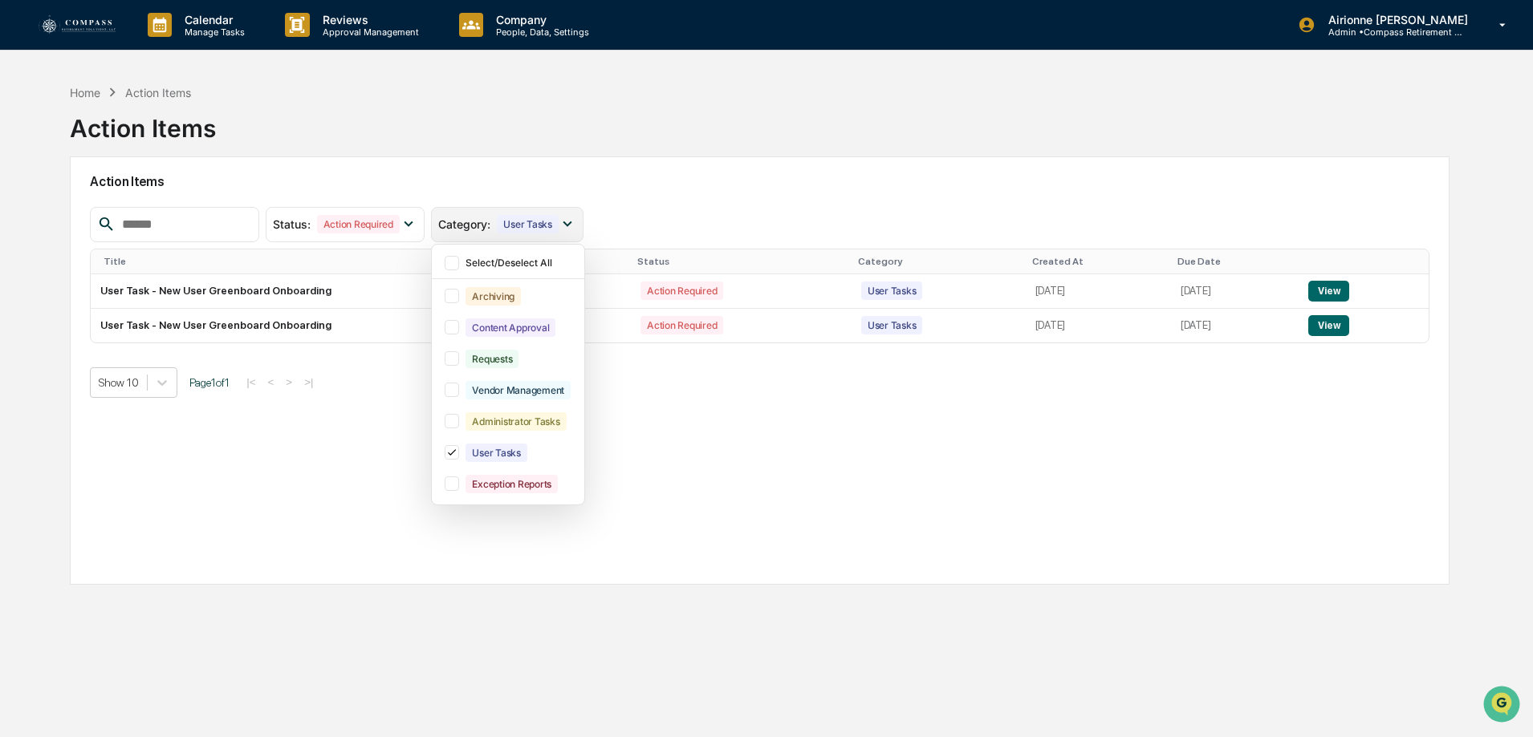
click at [530, 211] on div "Category : User Tasks" at bounding box center [507, 224] width 152 height 35
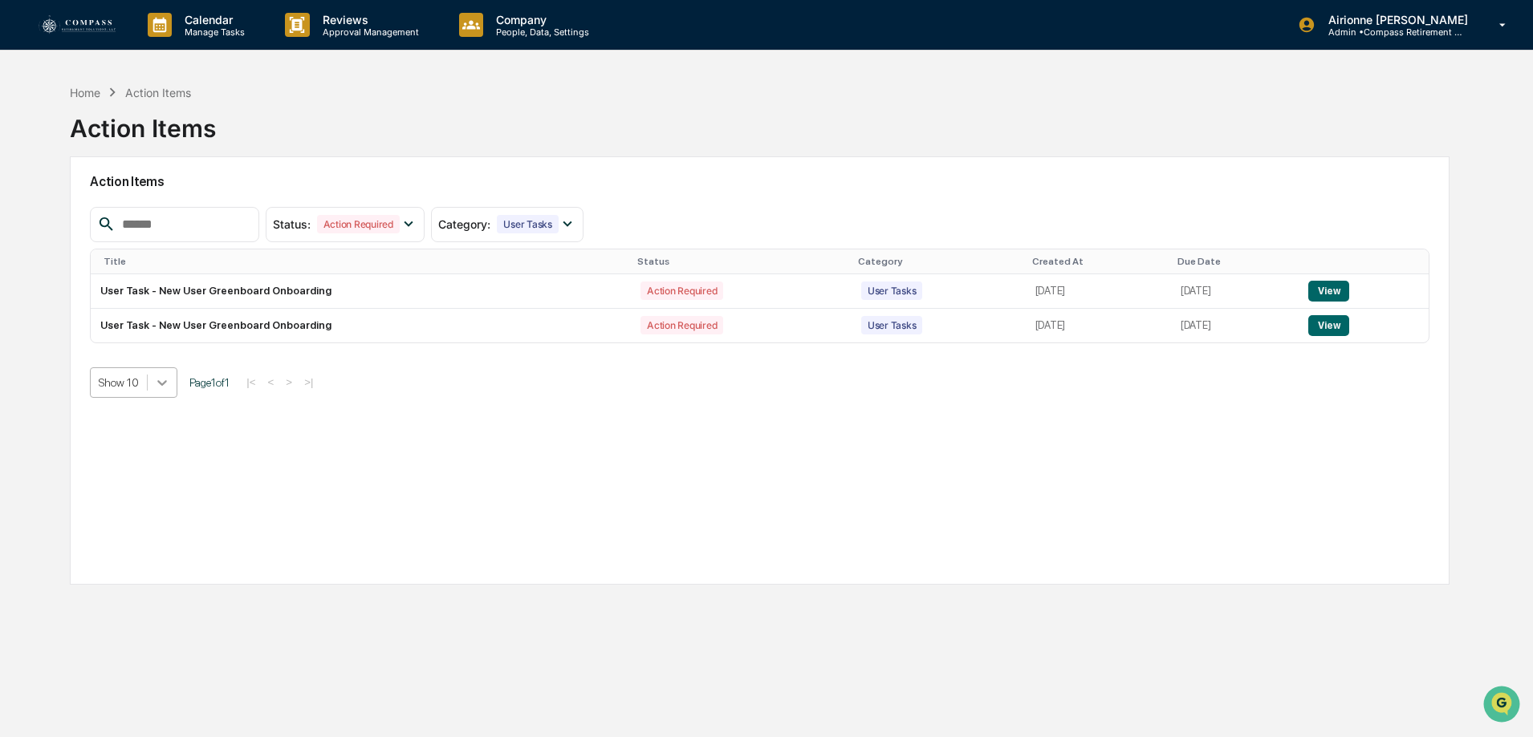
click at [152, 380] on div at bounding box center [162, 382] width 29 height 29
click at [502, 420] on div "Action Items Status : Action Required Select/Deselect All Action Required Resol…" at bounding box center [759, 370] width 1379 height 429
click at [226, 37] on p "Manage Tasks" at bounding box center [212, 31] width 81 height 11
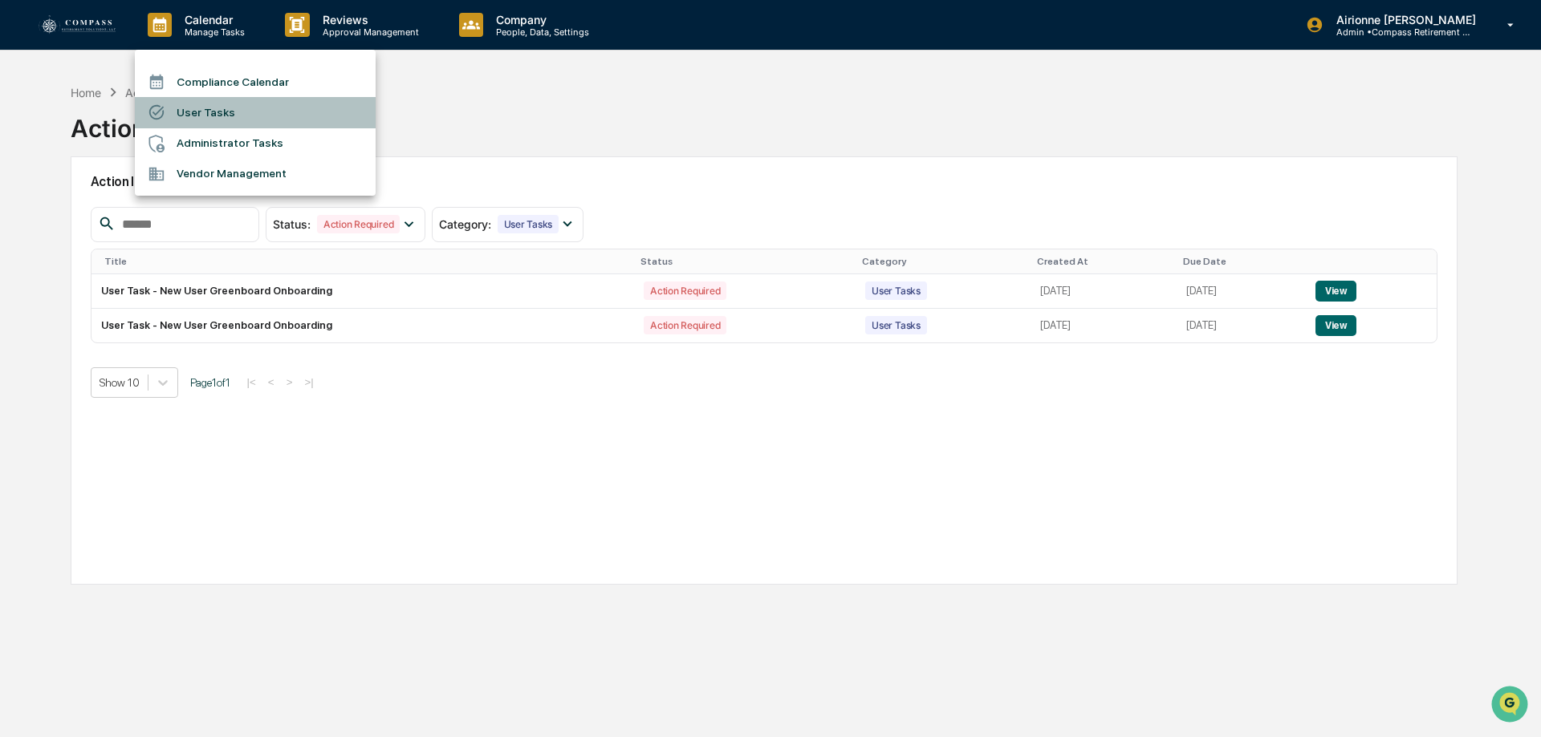
click at [306, 117] on li "User Tasks" at bounding box center [255, 112] width 241 height 30
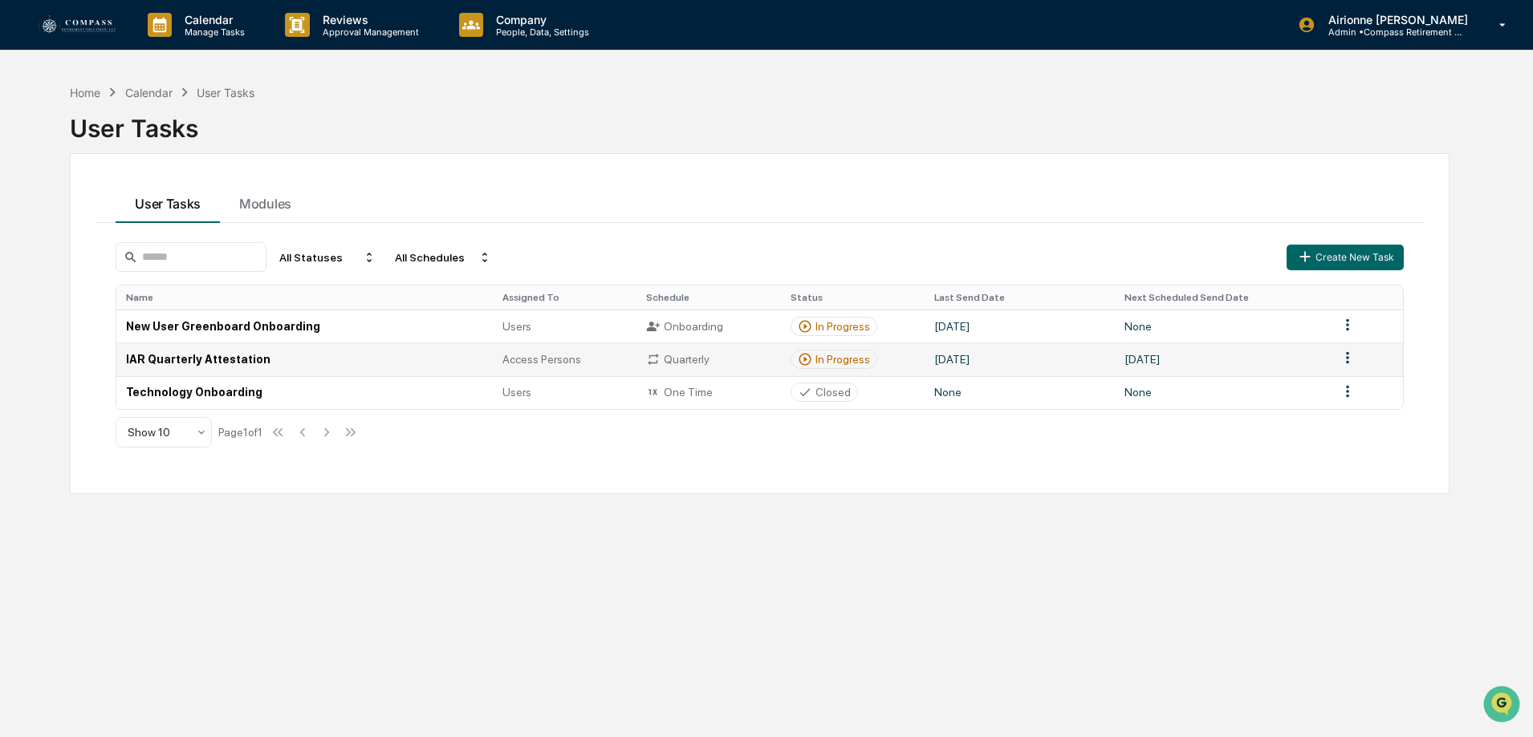
click at [272, 357] on td "IAR Quarterly Attestation" at bounding box center [304, 359] width 376 height 33
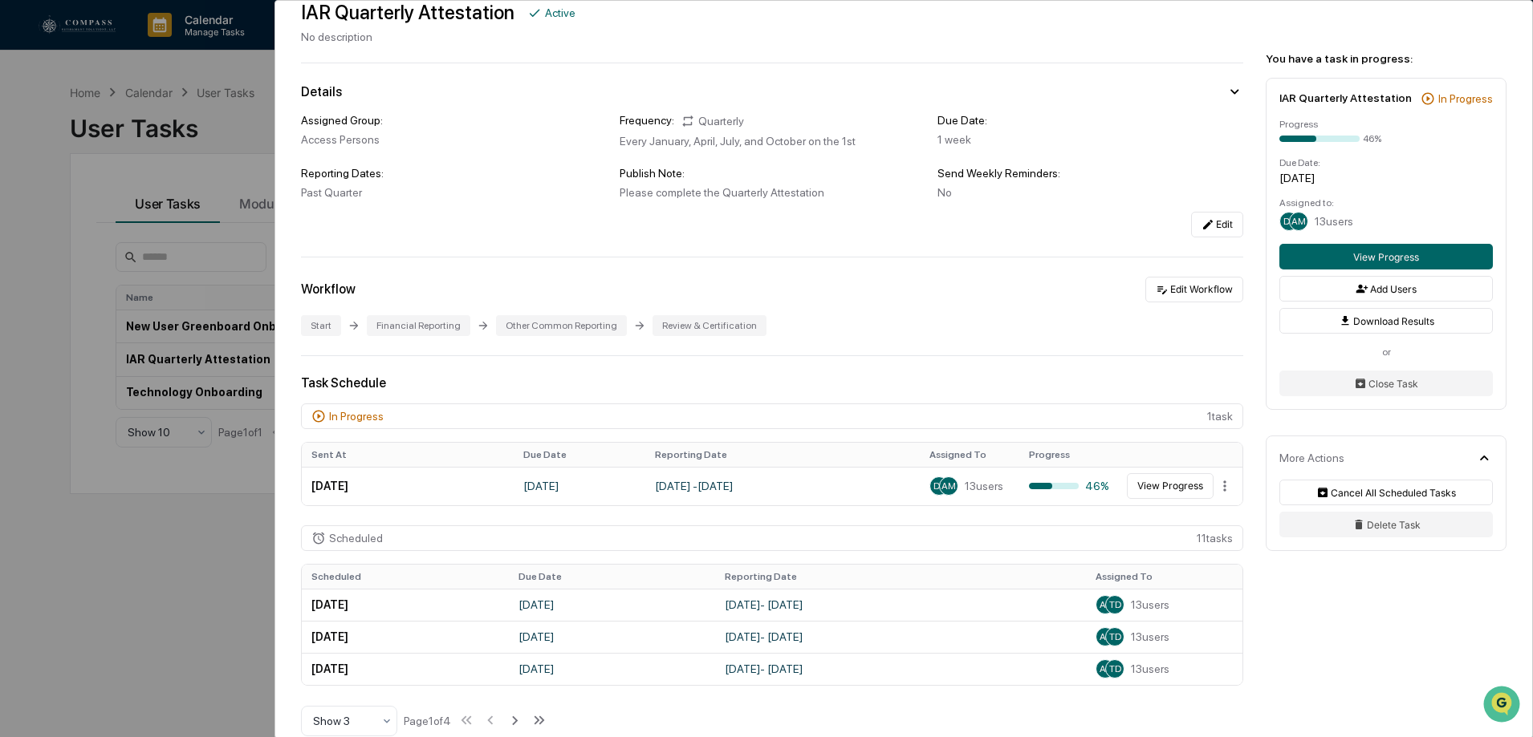
scroll to position [160, 0]
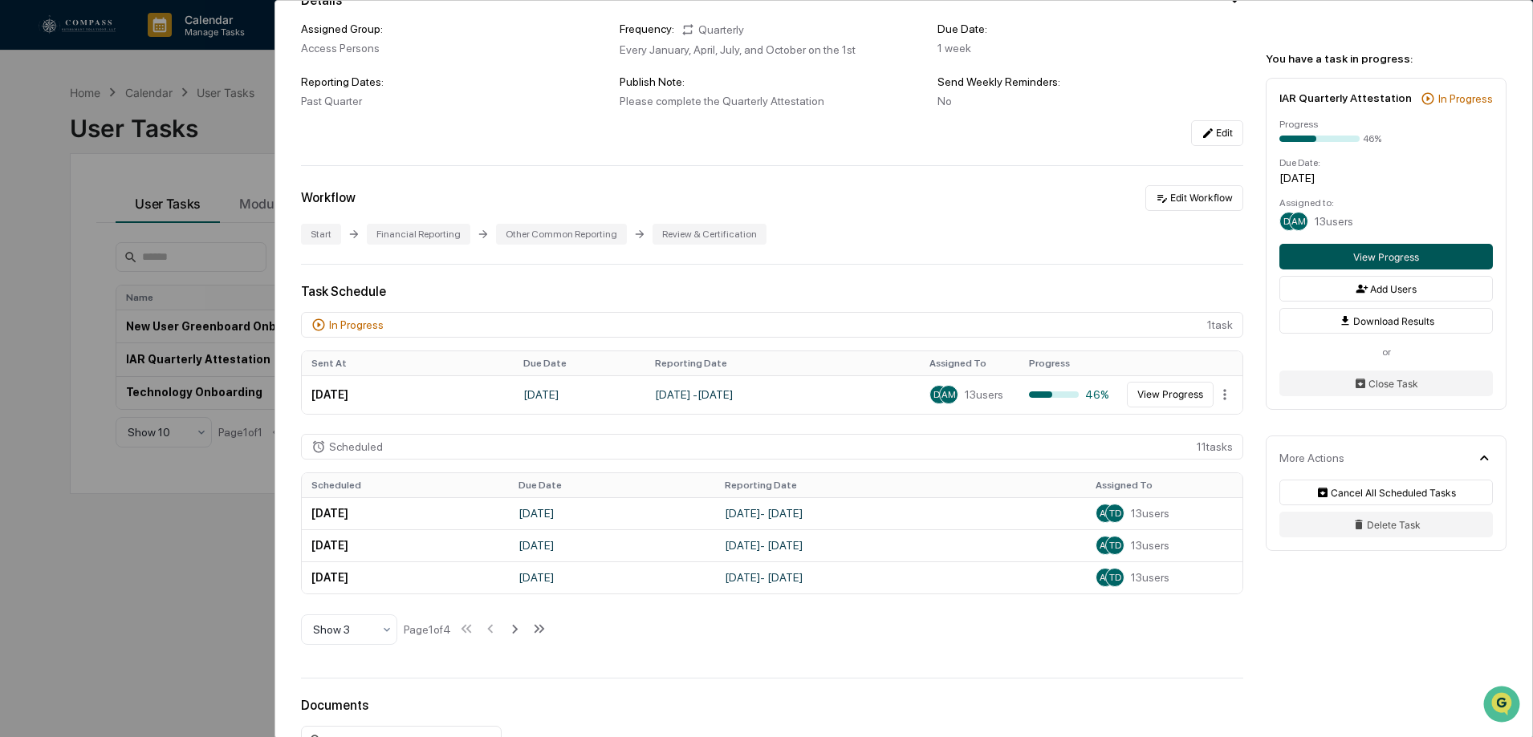
click at [1415, 249] on button "View Progress" at bounding box center [1385, 257] width 213 height 26
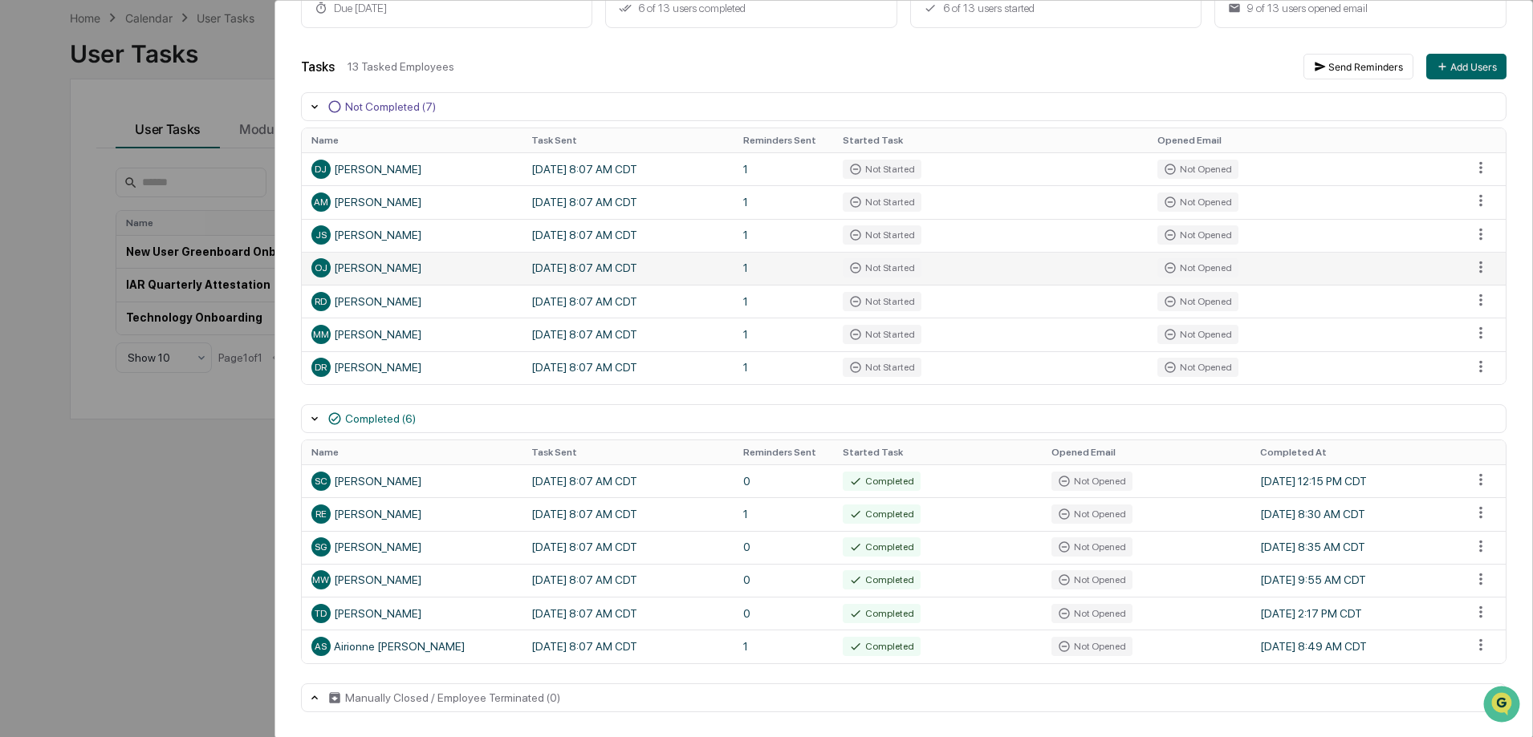
scroll to position [76, 0]
click at [1353, 70] on button "Send Reminders" at bounding box center [1358, 67] width 110 height 26
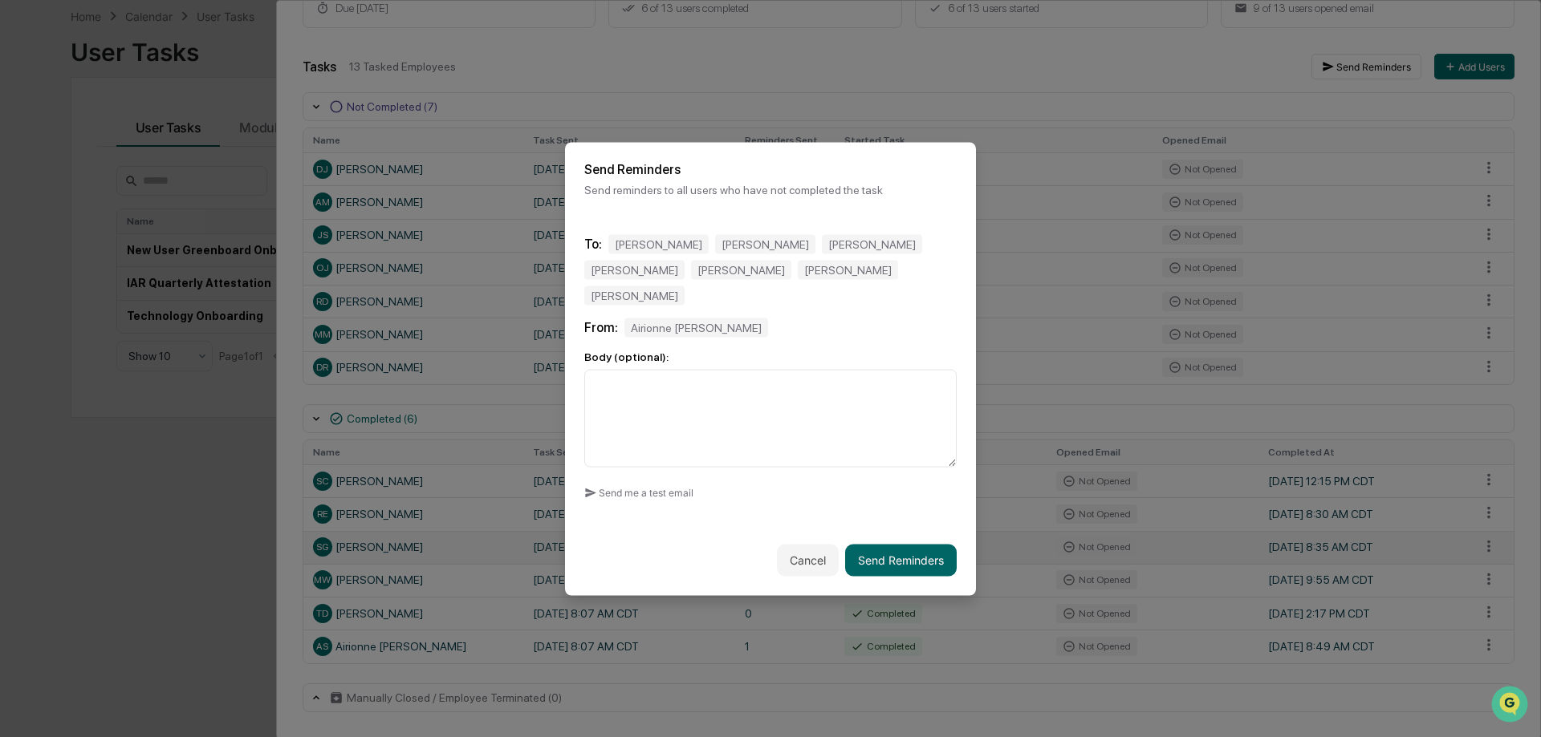
click at [792, 544] on button "Cancel" at bounding box center [808, 560] width 62 height 32
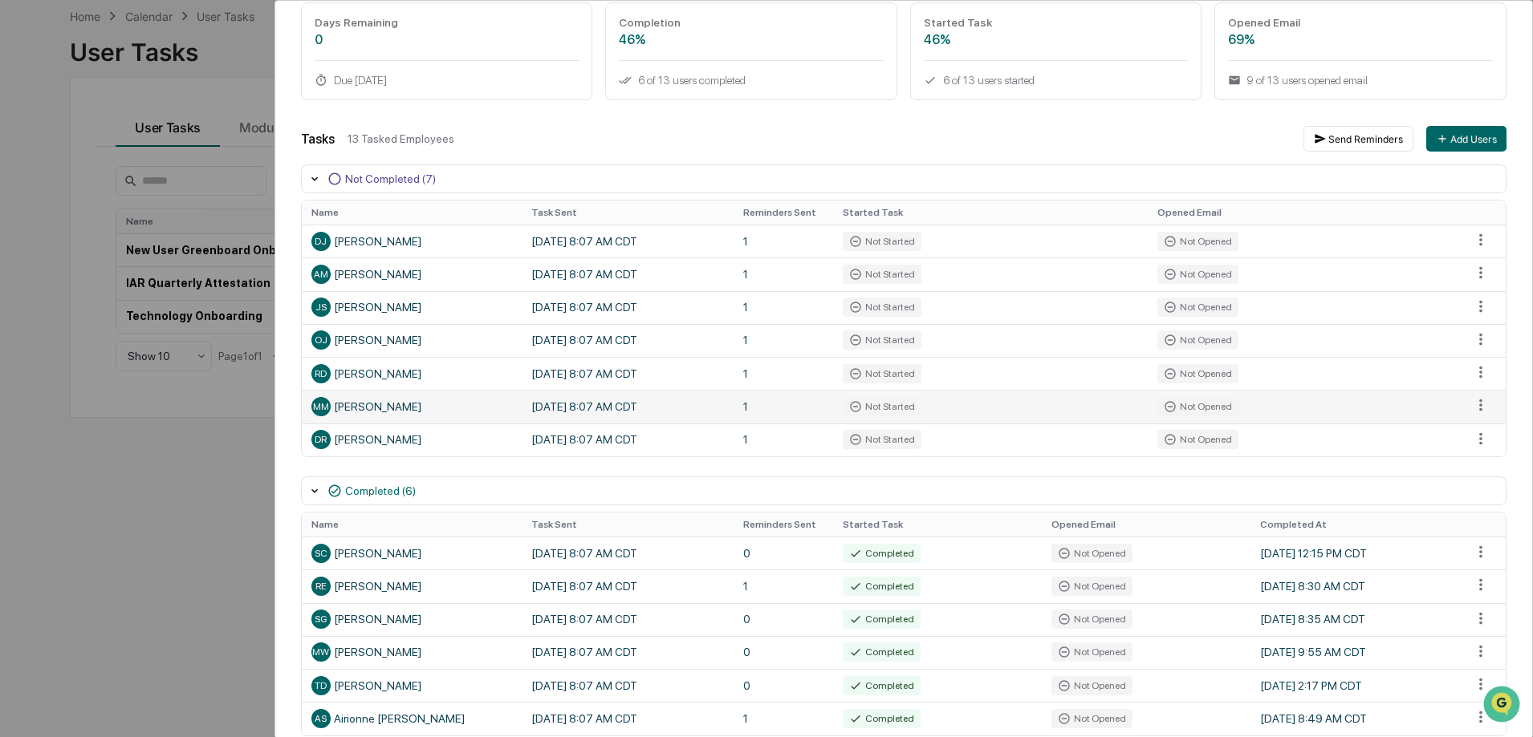
scroll to position [0, 0]
